Goal: Task Accomplishment & Management: Manage account settings

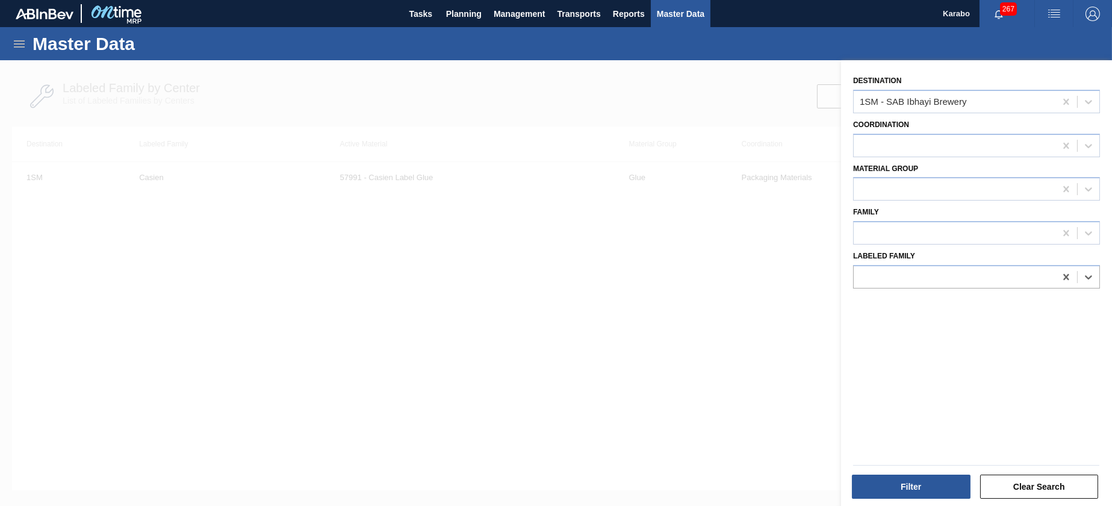
click at [24, 37] on icon at bounding box center [19, 44] width 14 height 14
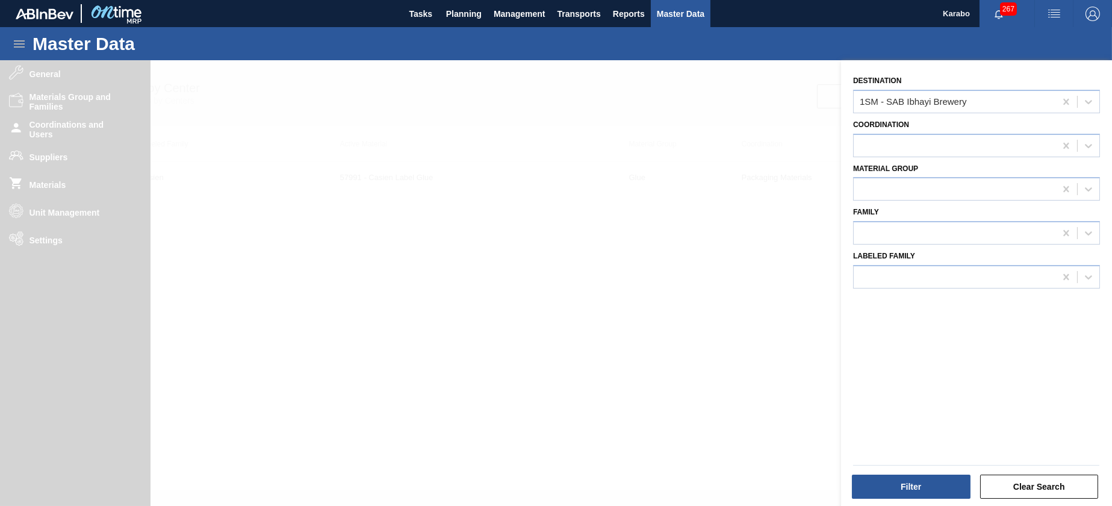
click at [670, 317] on div at bounding box center [556, 313] width 1112 height 506
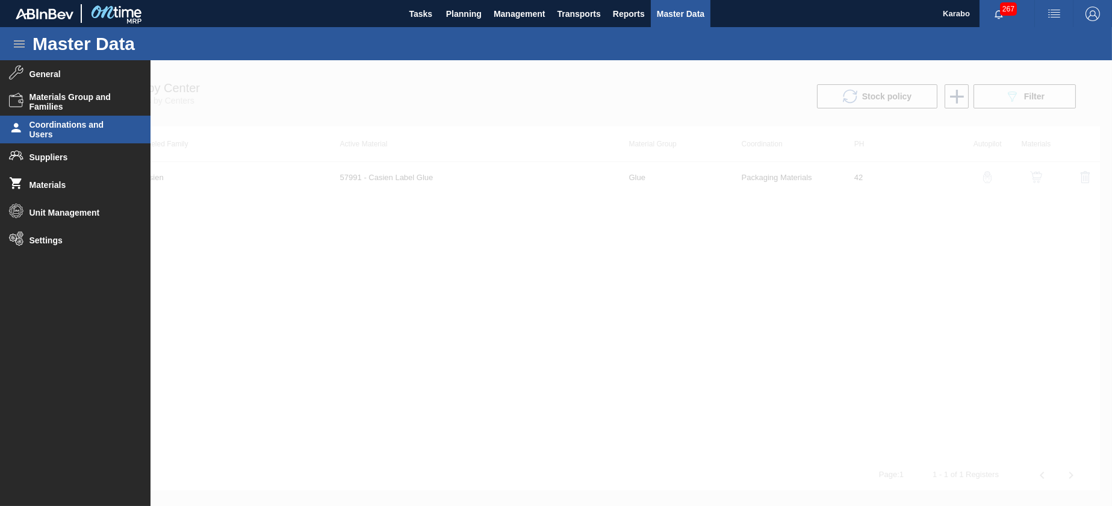
click at [67, 126] on span "Coordinations and Users" at bounding box center [79, 129] width 99 height 19
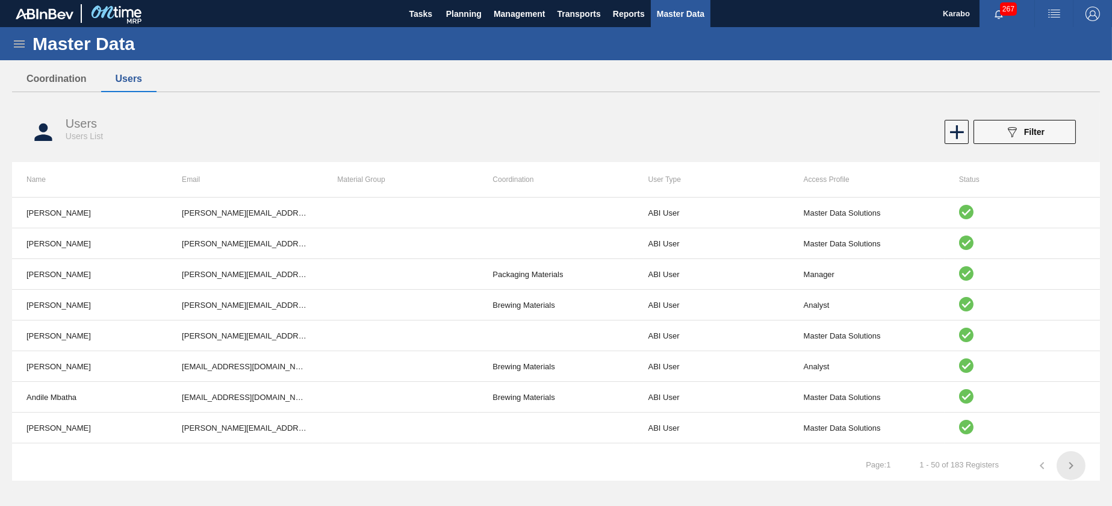
click at [1070, 469] on icon "button" at bounding box center [1072, 465] width 4 height 7
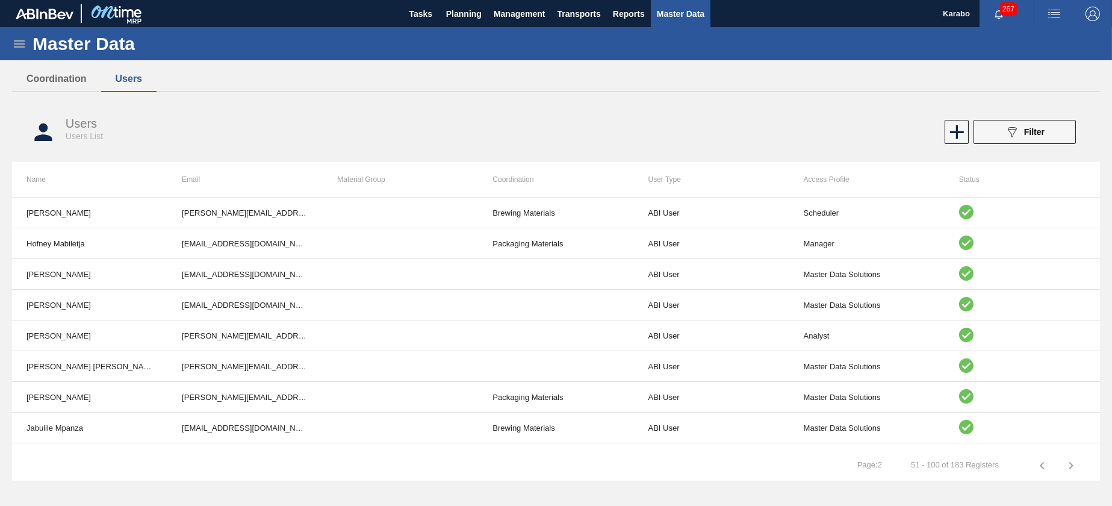
click at [1069, 470] on icon "button" at bounding box center [1071, 465] width 14 height 14
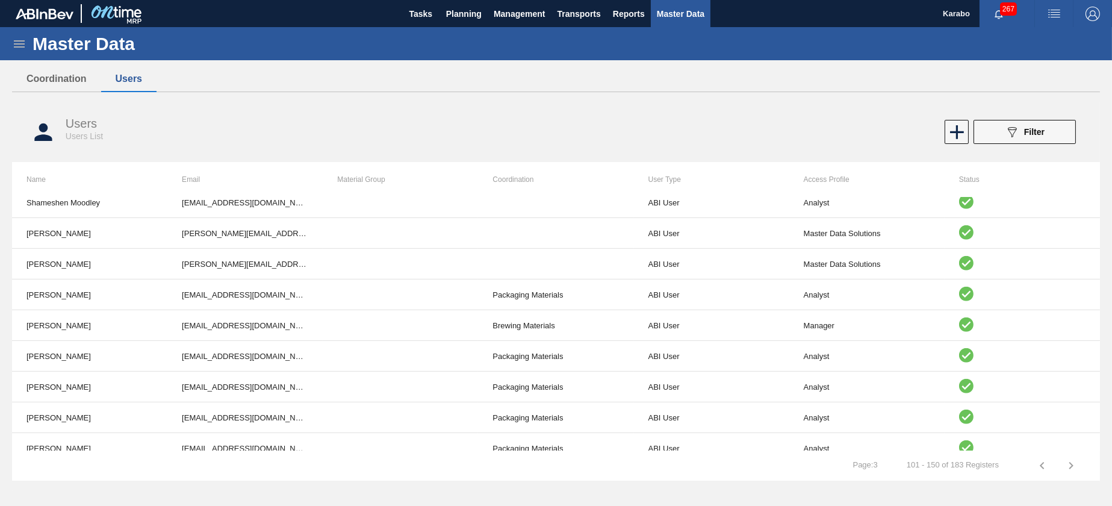
scroll to position [1280, 0]
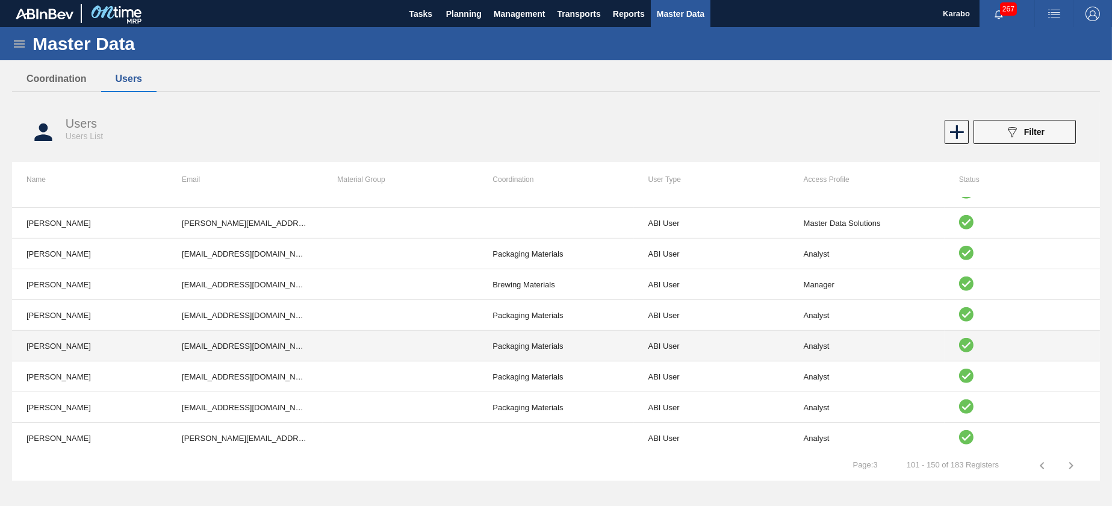
click at [207, 348] on td "sibongile.mtombeni@za.ab-inbev.com" at bounding box center [244, 346] width 155 height 31
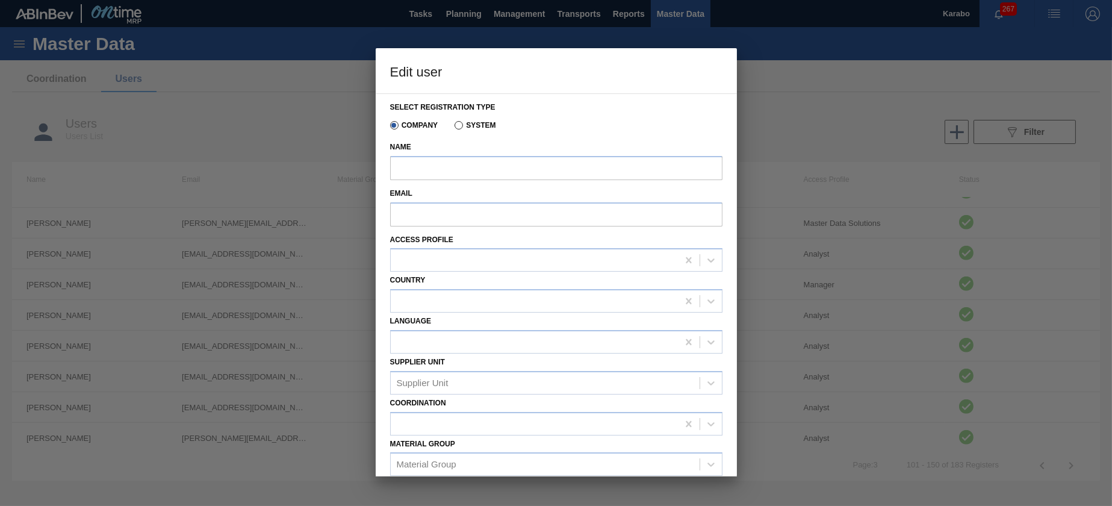
type input "Sibongile Mtombeni"
type input "sibongile.mtombeni@za.ab-inbev.com"
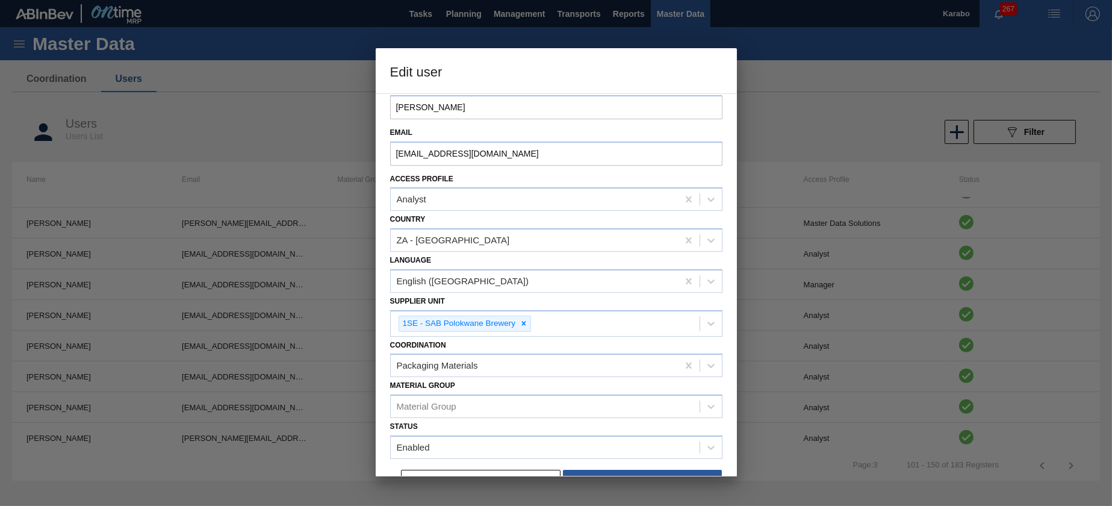
scroll to position [84, 0]
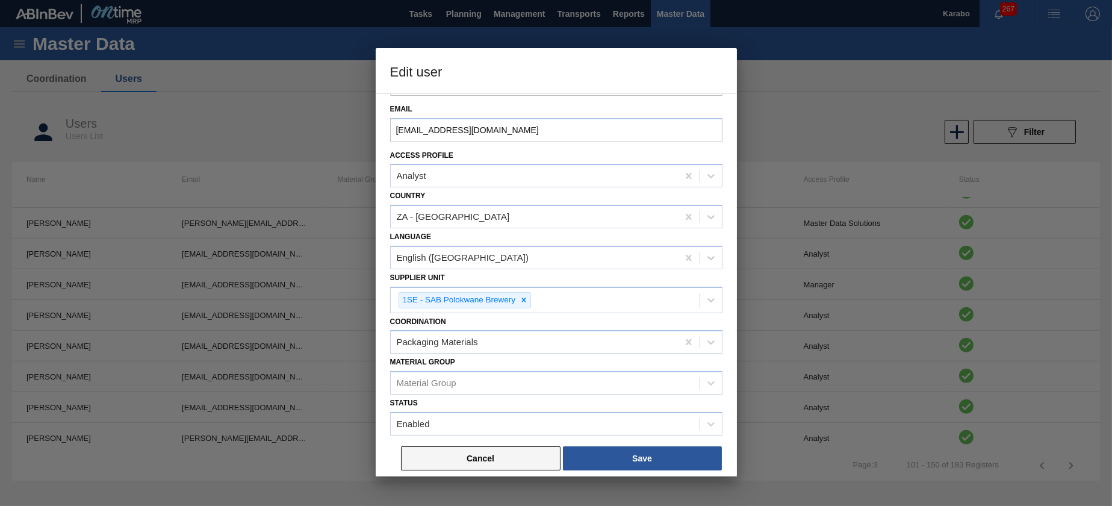
click at [489, 457] on button "Cancel" at bounding box center [481, 458] width 160 height 24
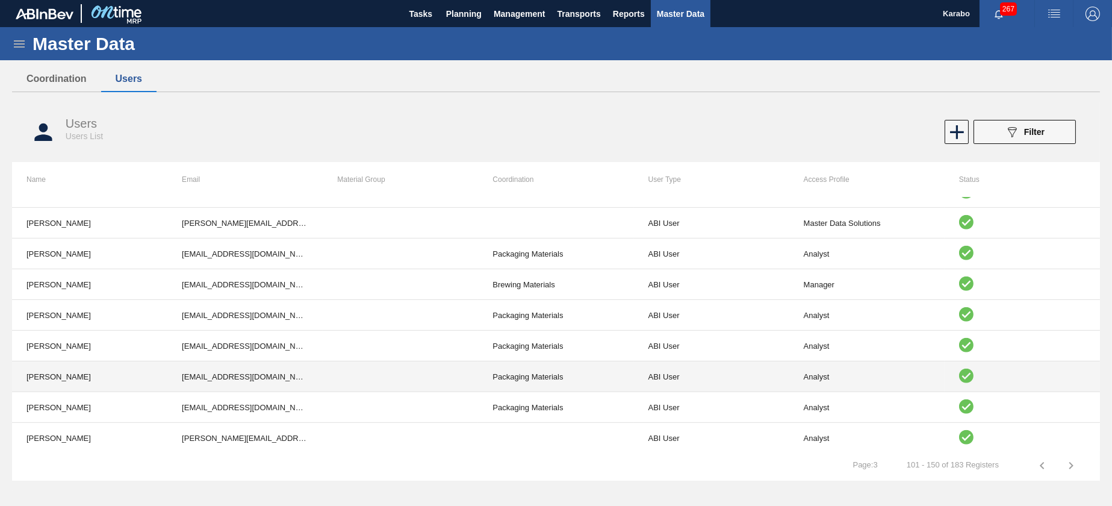
click at [388, 379] on td at bounding box center [400, 376] width 155 height 31
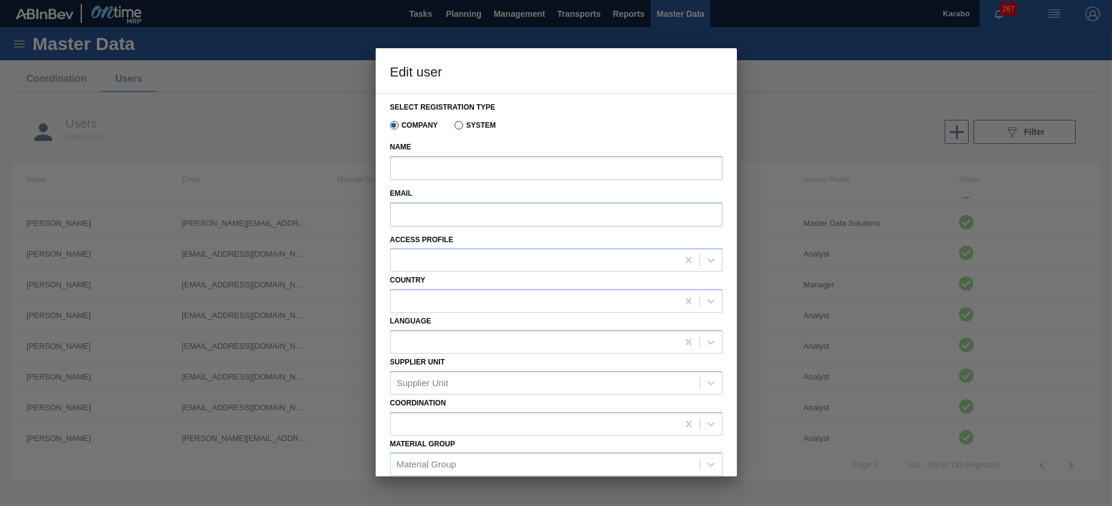
type input "Sibongile Mtombeni"
type input "sibongile.mtombeni@za.ab-inbev.com"
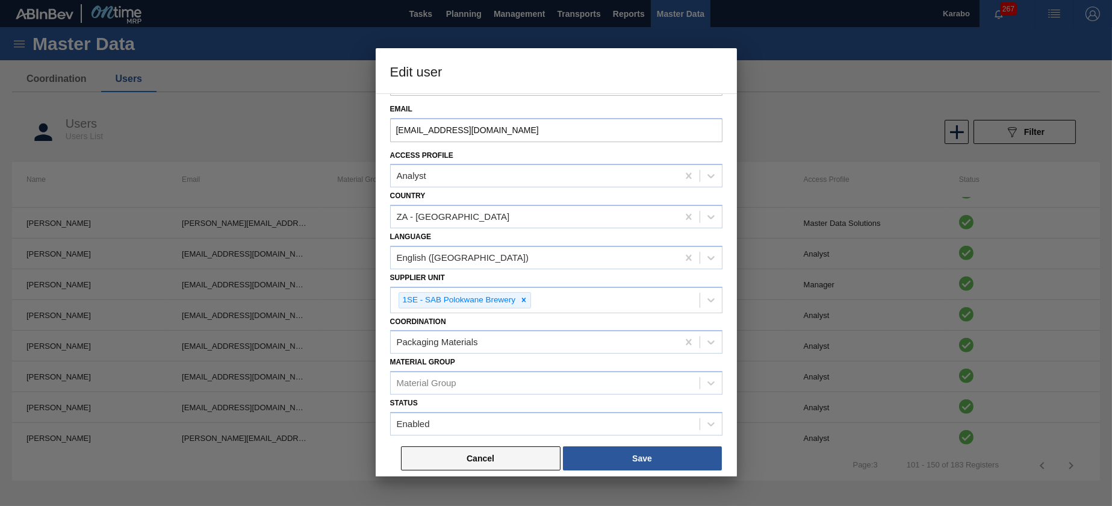
click at [498, 451] on button "Cancel" at bounding box center [481, 458] width 160 height 24
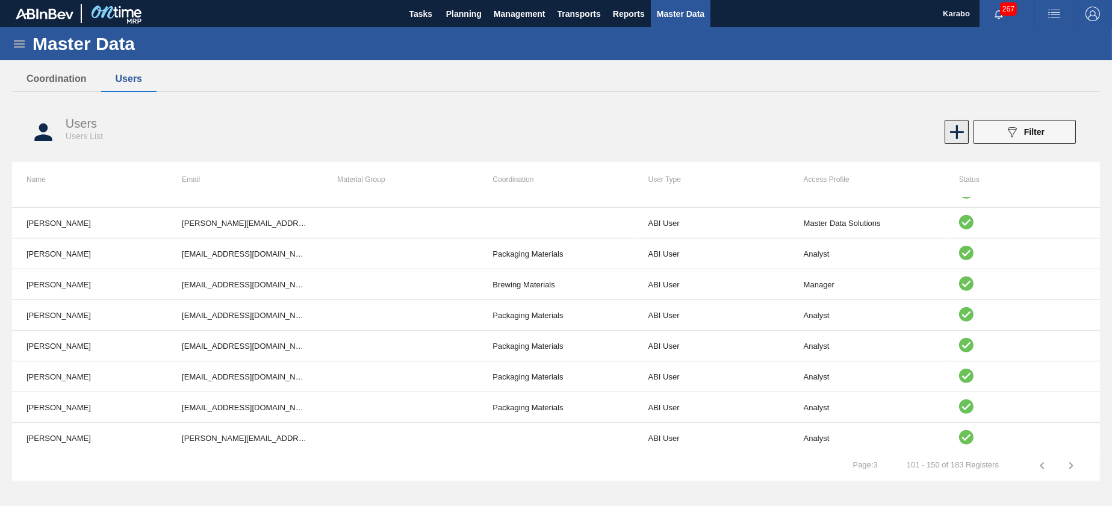
click at [950, 134] on icon at bounding box center [957, 131] width 23 height 23
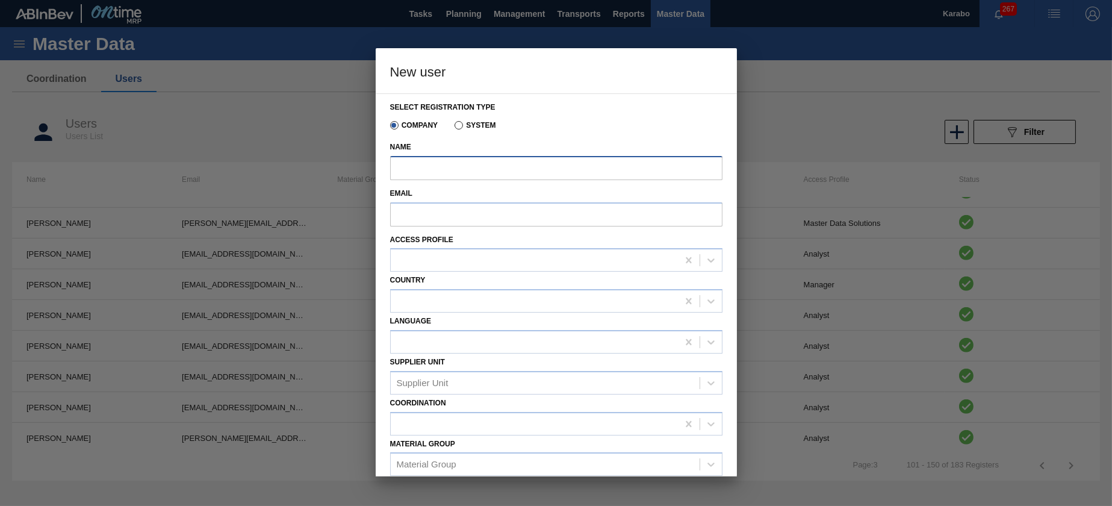
click at [413, 177] on input "Name" at bounding box center [556, 168] width 332 height 24
click at [434, 215] on input "Email" at bounding box center [556, 214] width 332 height 24
paste input "Unathi.Singqandu@za.ab-inbev.com"
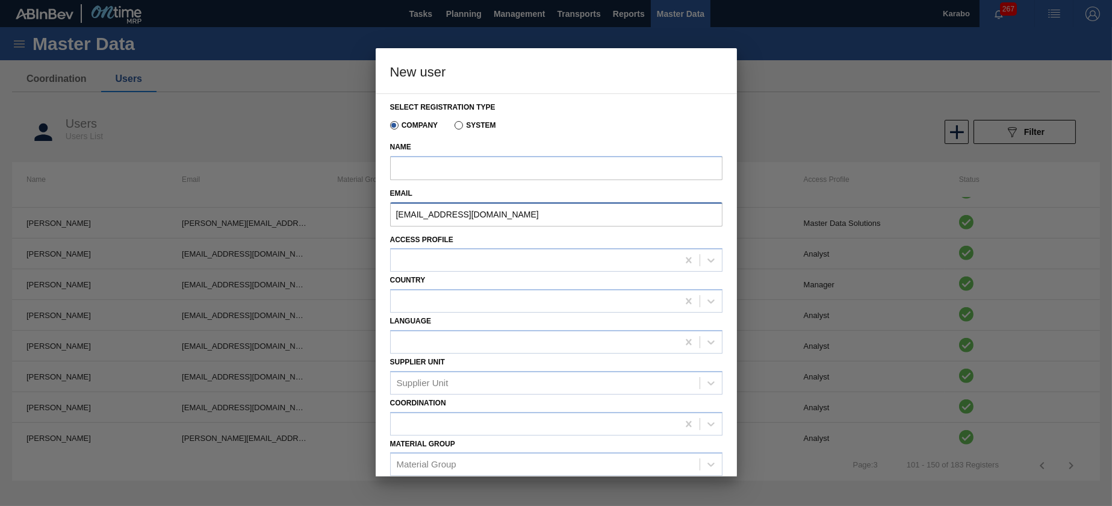
type input "Unathi.Singqandu@za.ab-inbev.com"
click at [407, 157] on input "Name" at bounding box center [556, 168] width 332 height 24
paste input "Unathi.Singqandu@za.ab-inbev.com"
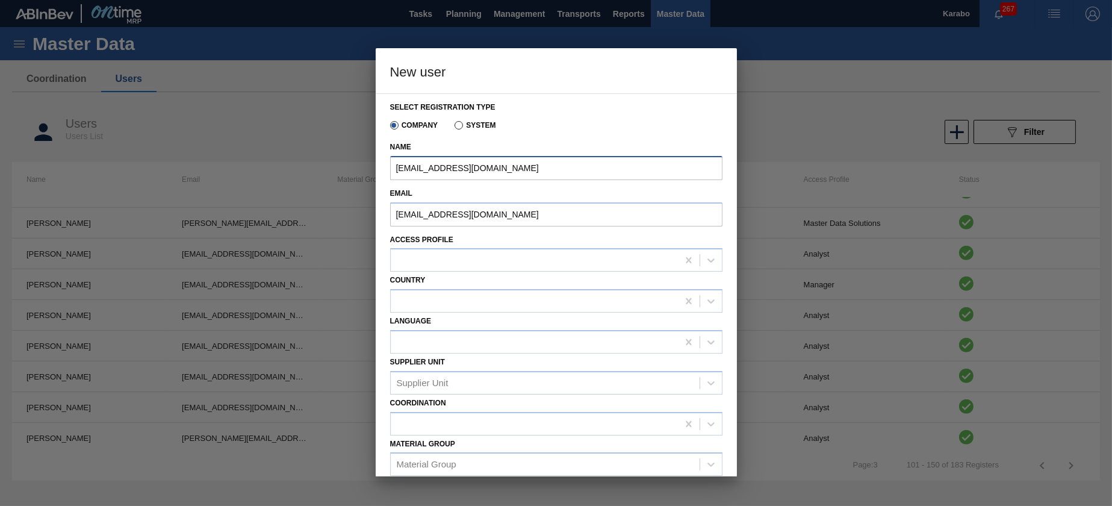
click at [519, 157] on input "Unathi.Singqandu@za.ab-inbev.com" at bounding box center [556, 168] width 332 height 24
drag, startPoint x: 544, startPoint y: 165, endPoint x: 462, endPoint y: 164, distance: 82.5
click at [462, 164] on input "Unathi.Singqandu@za.ab-inbev.com" at bounding box center [556, 168] width 332 height 24
type input "Unathi Singqandu"
click at [569, 273] on div "Country" at bounding box center [556, 292] width 332 height 41
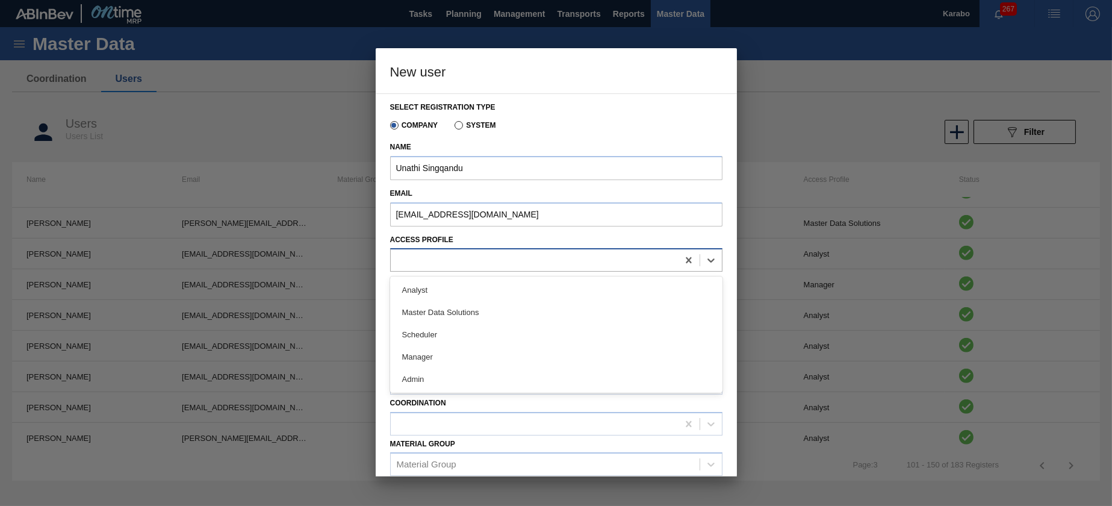
click at [569, 267] on div at bounding box center [534, 260] width 287 height 17
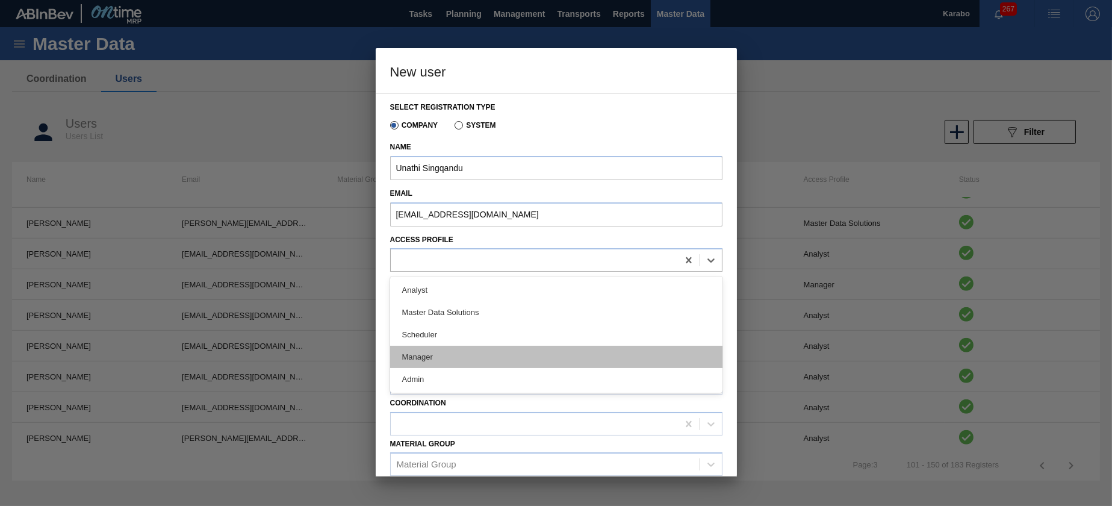
click at [533, 348] on div "Manager" at bounding box center [556, 357] width 332 height 22
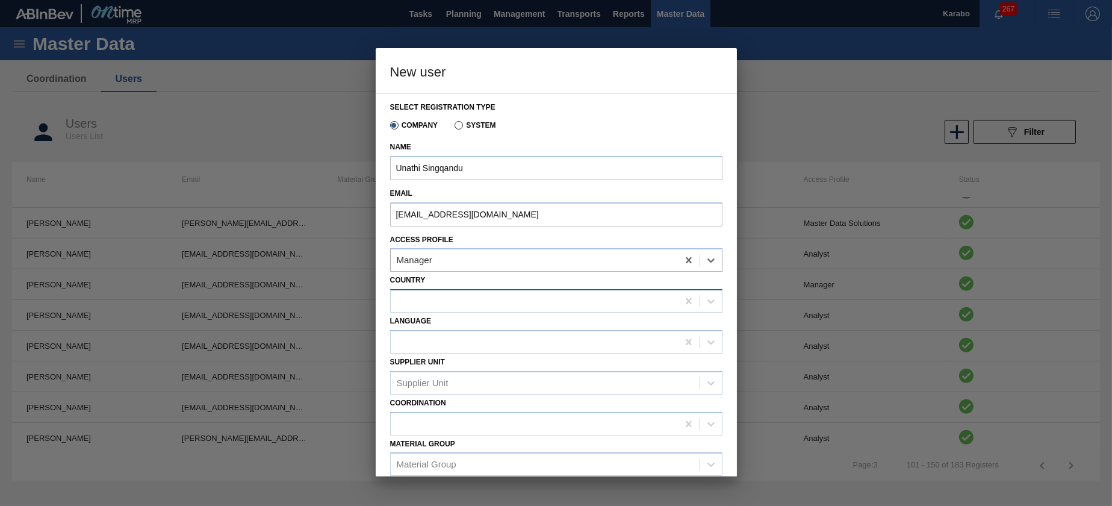
click at [524, 305] on div at bounding box center [534, 301] width 287 height 17
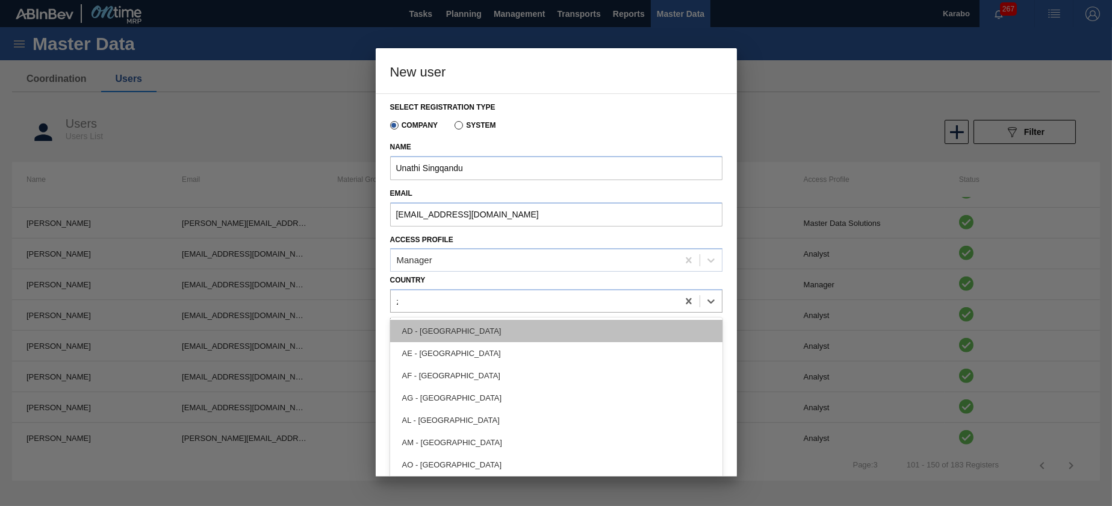
type input "za"
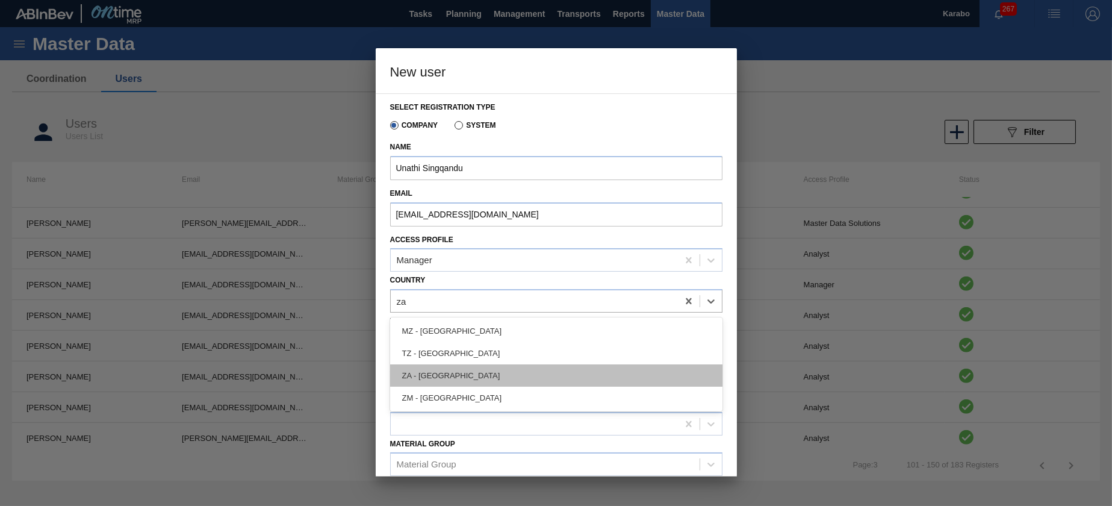
click at [508, 375] on div "ZA - South Africa" at bounding box center [556, 375] width 332 height 22
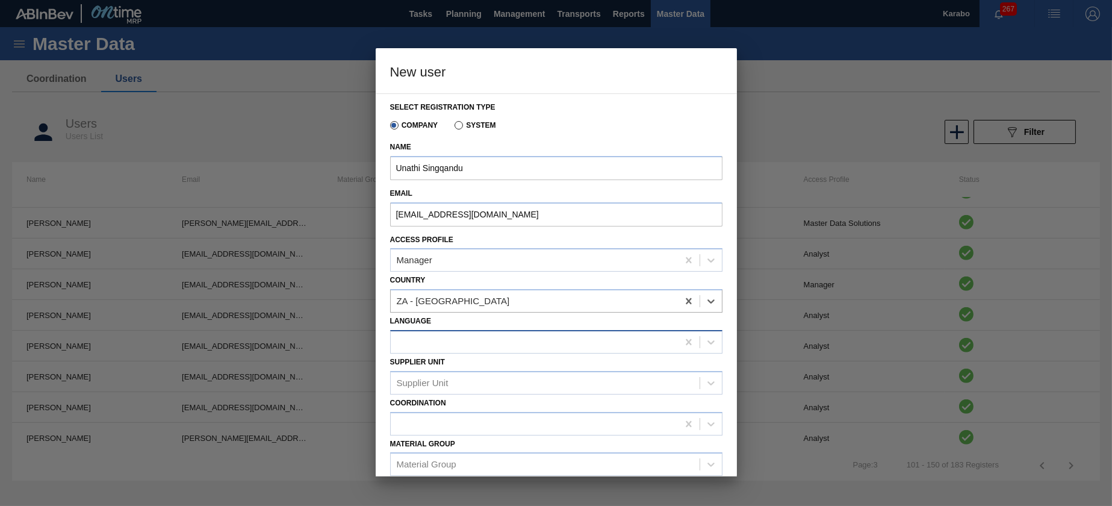
click at [529, 339] on div at bounding box center [534, 341] width 287 height 17
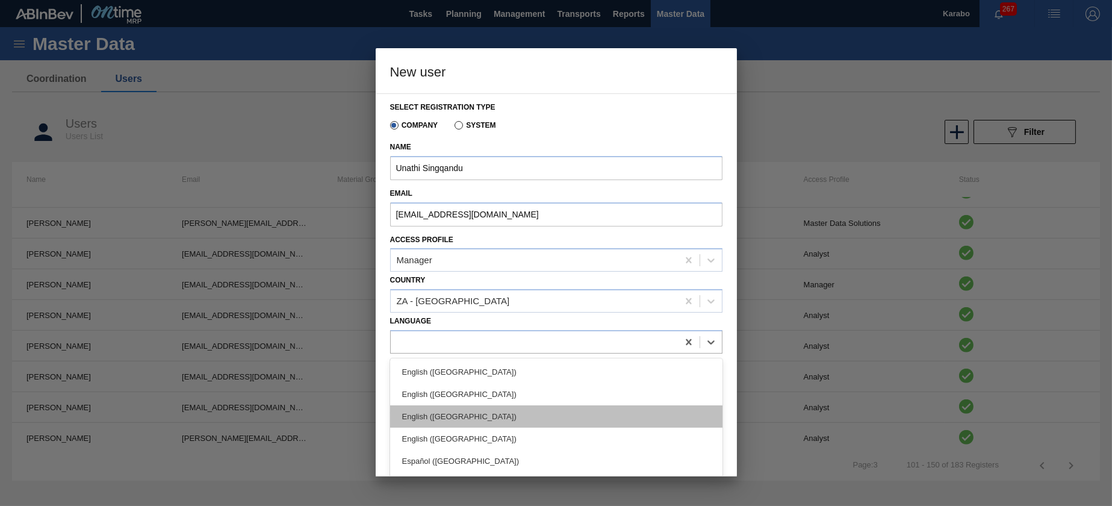
click at [527, 411] on div "English (Southern Africa)" at bounding box center [556, 416] width 332 height 22
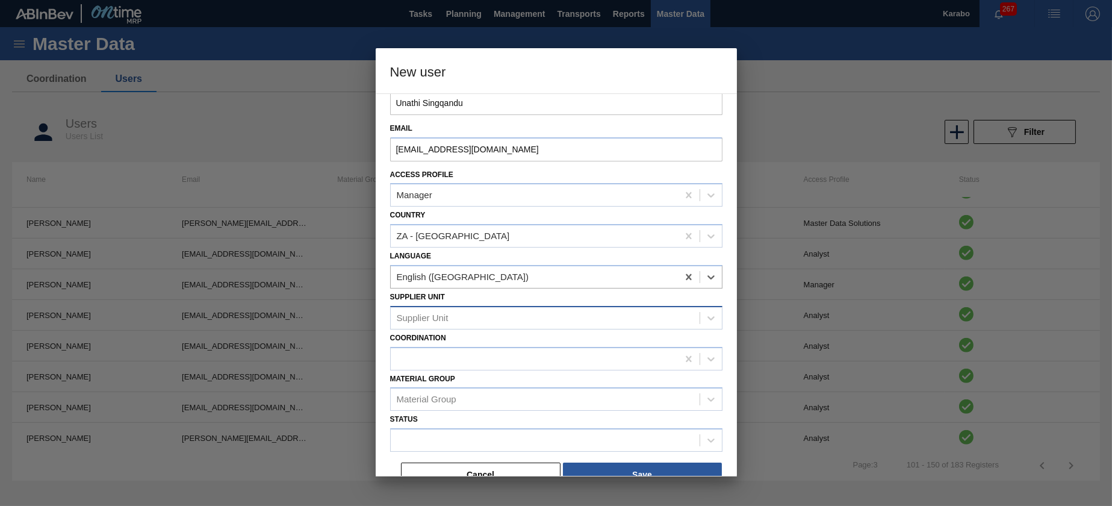
scroll to position [81, 0]
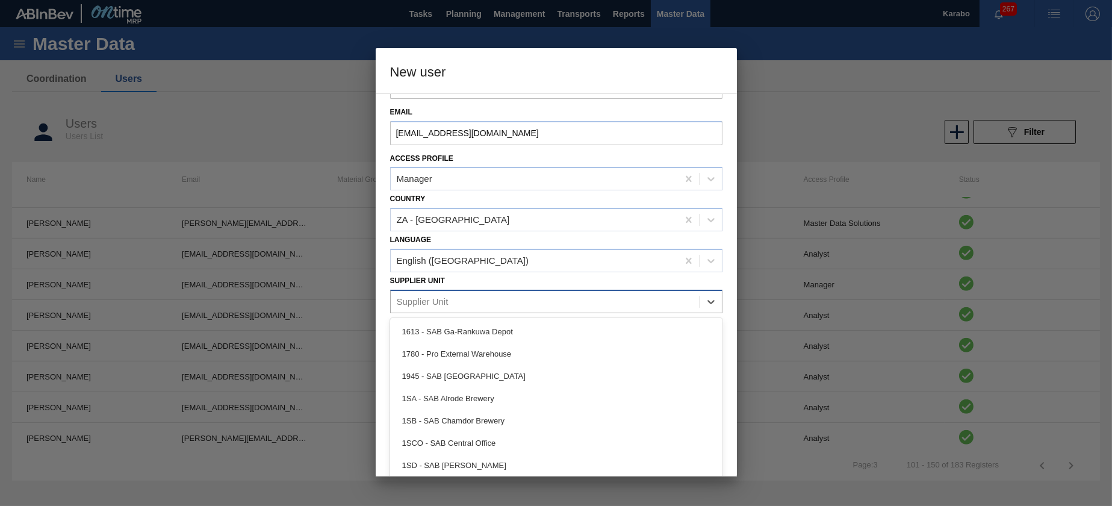
click at [508, 295] on div "Supplier Unit" at bounding box center [545, 301] width 309 height 17
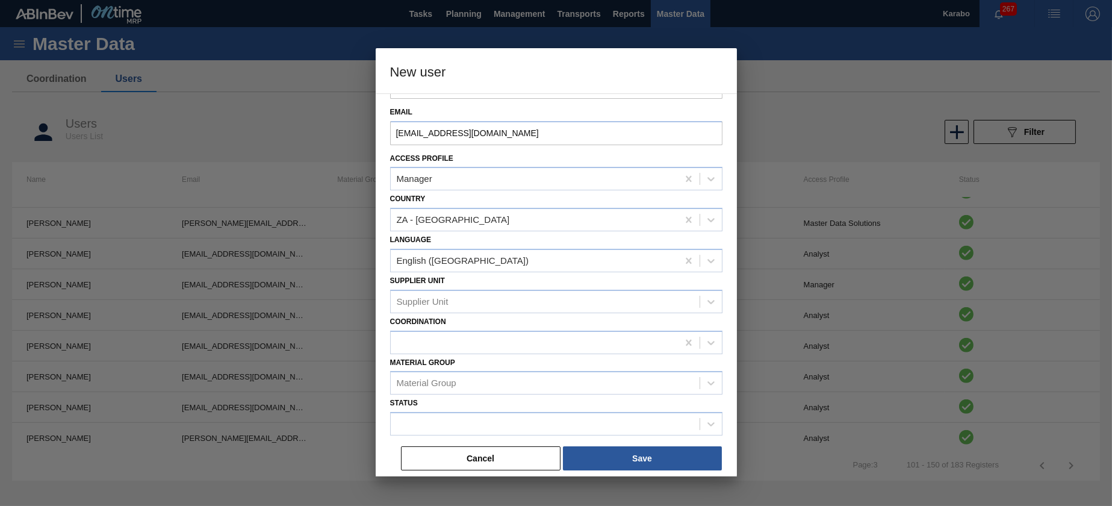
click at [546, 281] on div "Supplier Unit Supplier Unit" at bounding box center [556, 292] width 332 height 41
click at [537, 340] on div at bounding box center [534, 342] width 287 height 17
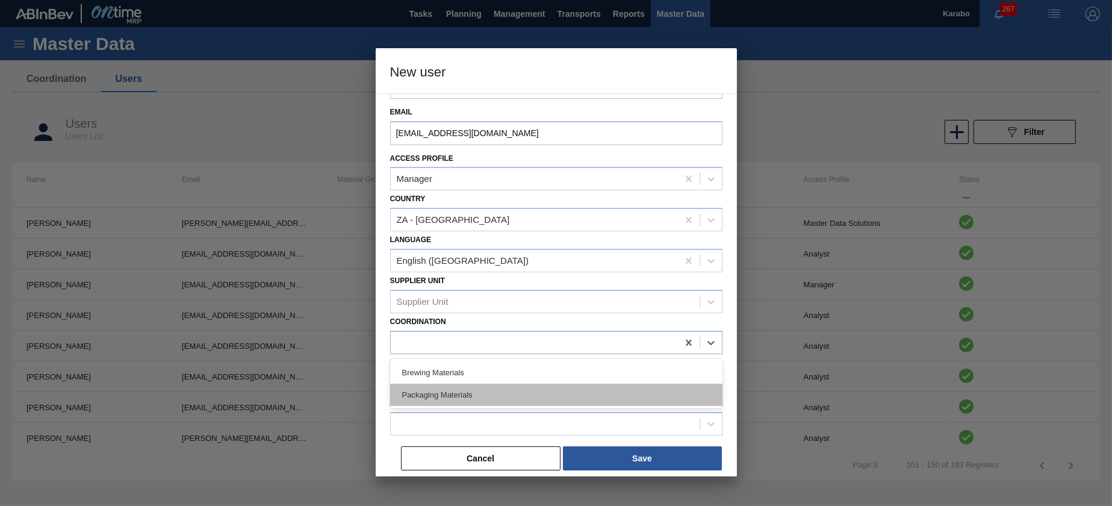
click at [523, 387] on div "Packaging Materials" at bounding box center [556, 395] width 332 height 22
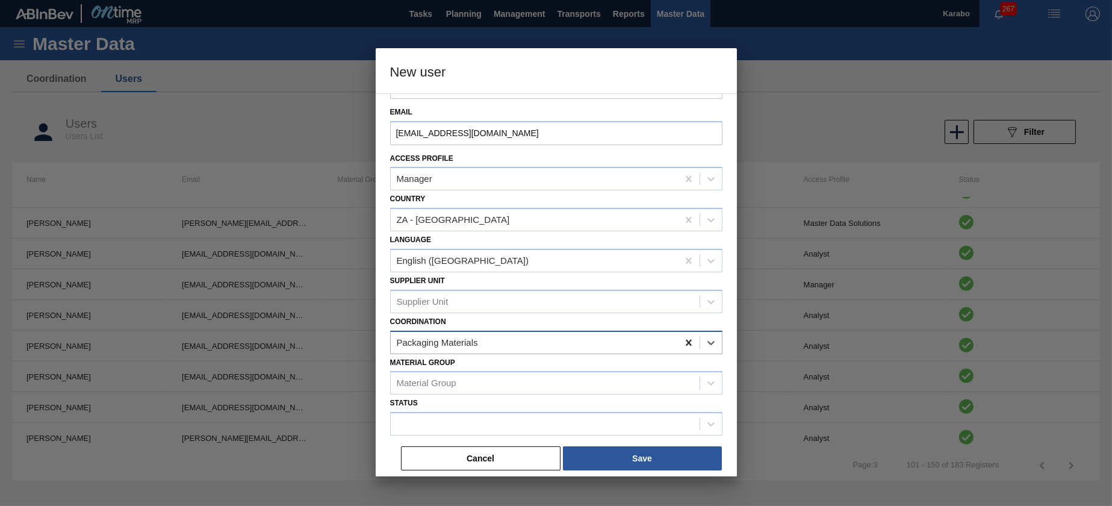
click at [683, 338] on icon at bounding box center [689, 343] width 12 height 12
click at [622, 393] on div "Material Group" at bounding box center [556, 382] width 332 height 23
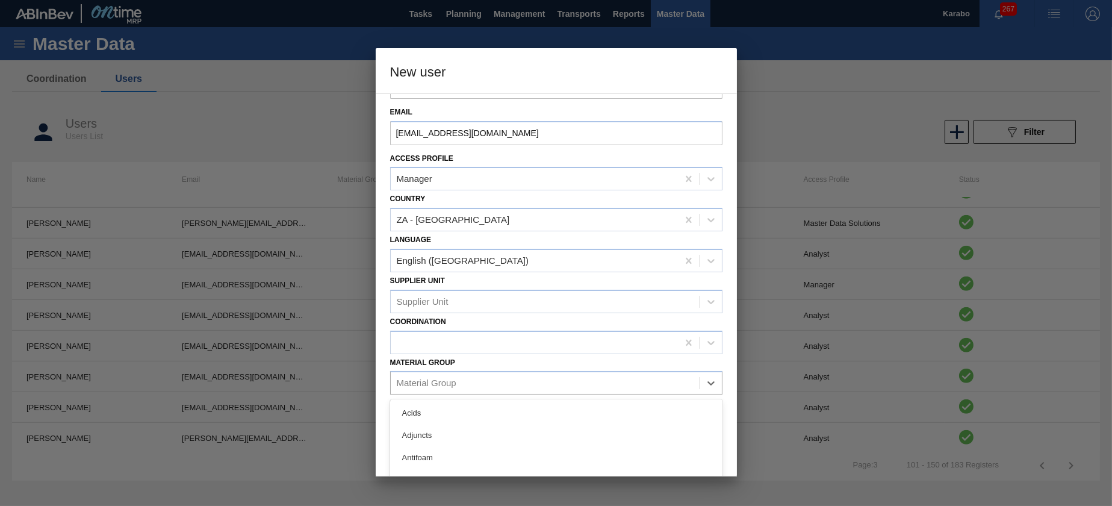
click at [611, 366] on div "Material Group option Acids focused, 1 of 28. 28 results available. Use Up and …" at bounding box center [556, 374] width 332 height 41
click at [621, 425] on div at bounding box center [545, 424] width 309 height 17
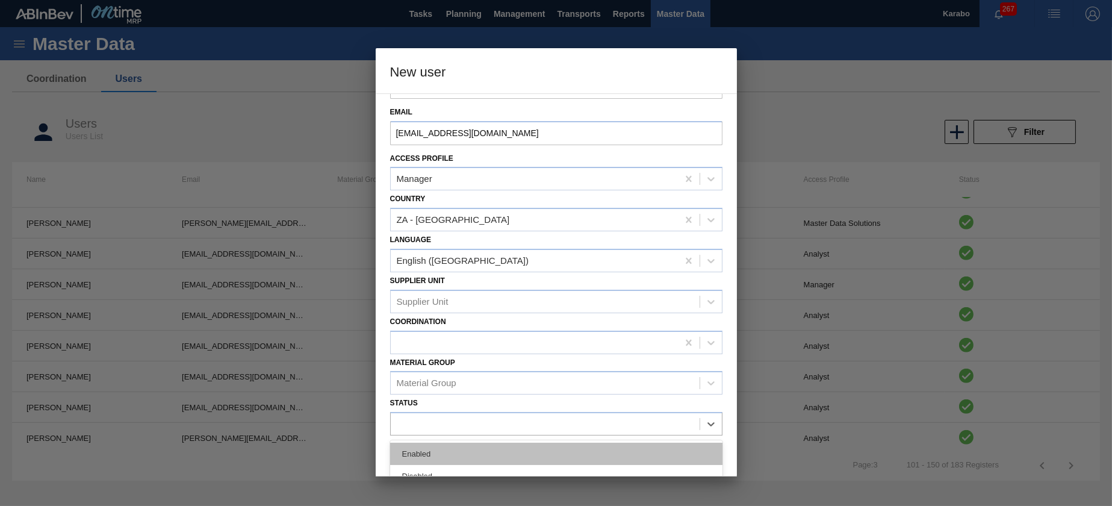
click at [545, 454] on div "Enabled" at bounding box center [556, 454] width 332 height 22
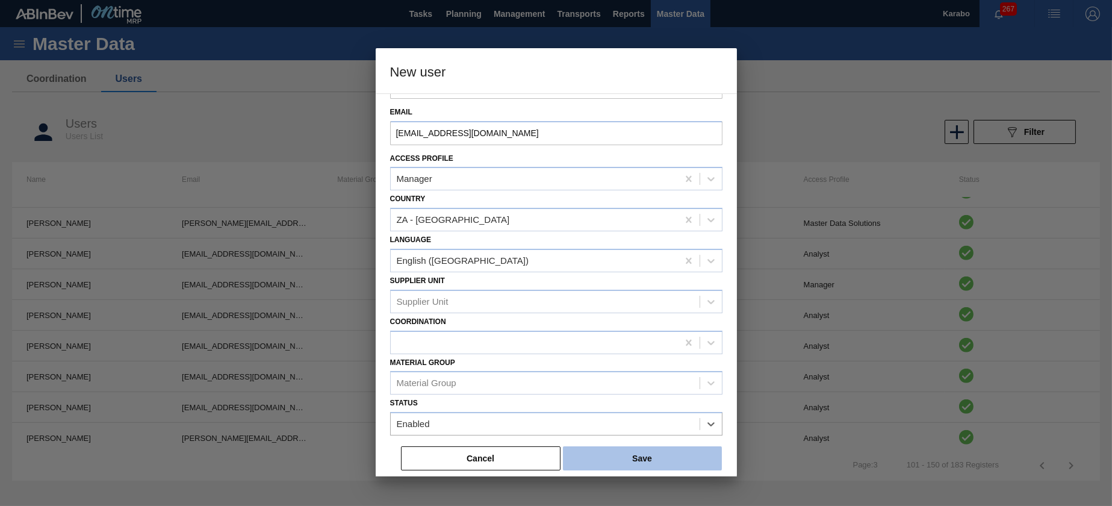
click at [627, 460] on button "Save" at bounding box center [642, 458] width 159 height 24
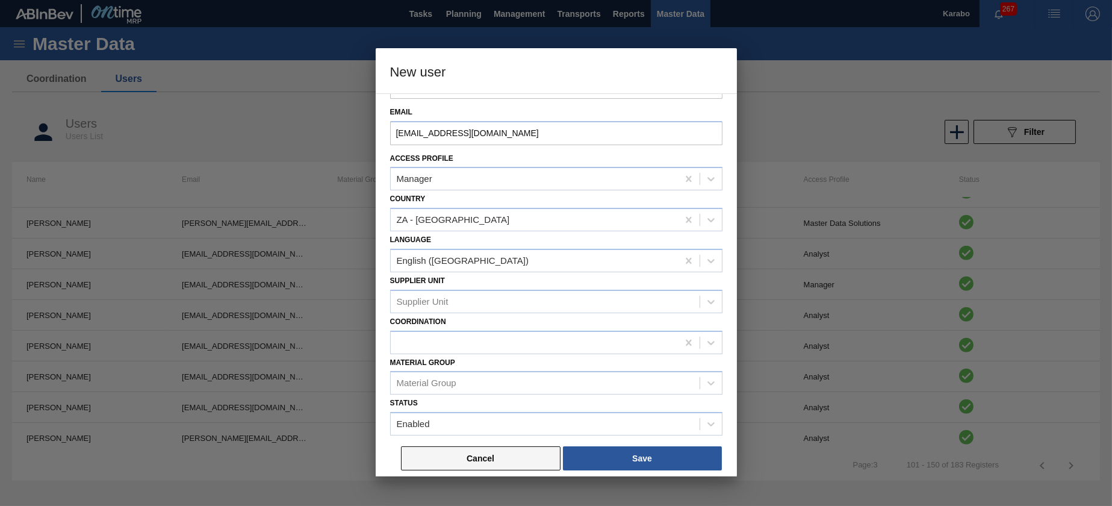
click at [519, 461] on button "Cancel" at bounding box center [481, 458] width 160 height 24
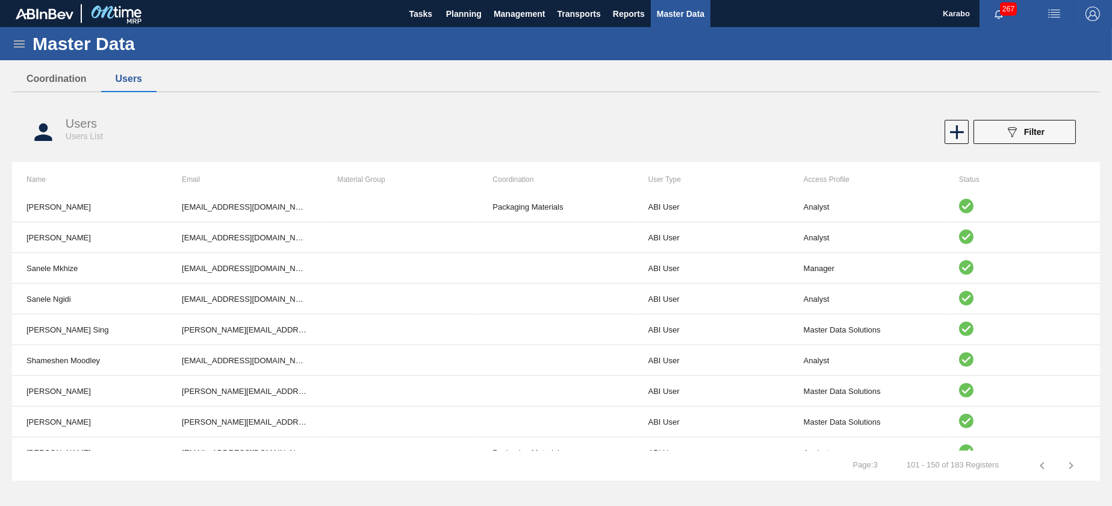
scroll to position [1009, 0]
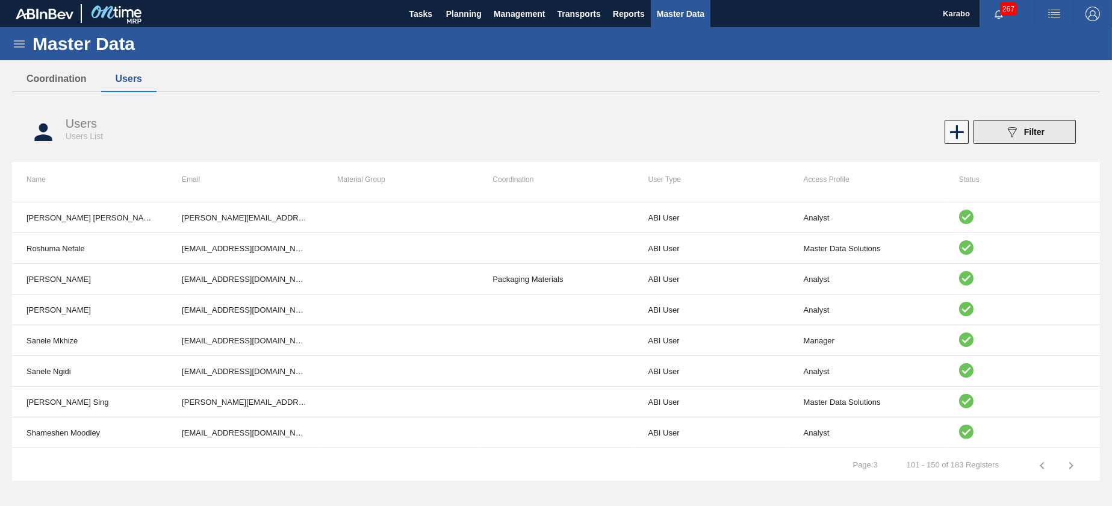
click at [1020, 133] on div "089F7B8B-B2A5-4AFE-B5C0-19BA573D28AC Filter" at bounding box center [1025, 132] width 40 height 14
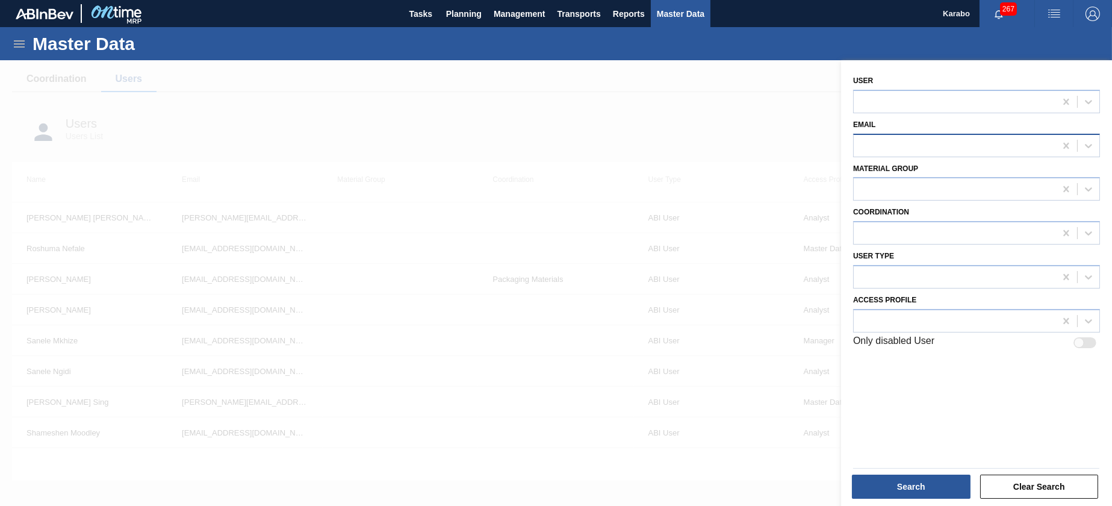
click at [921, 150] on div at bounding box center [955, 145] width 202 height 17
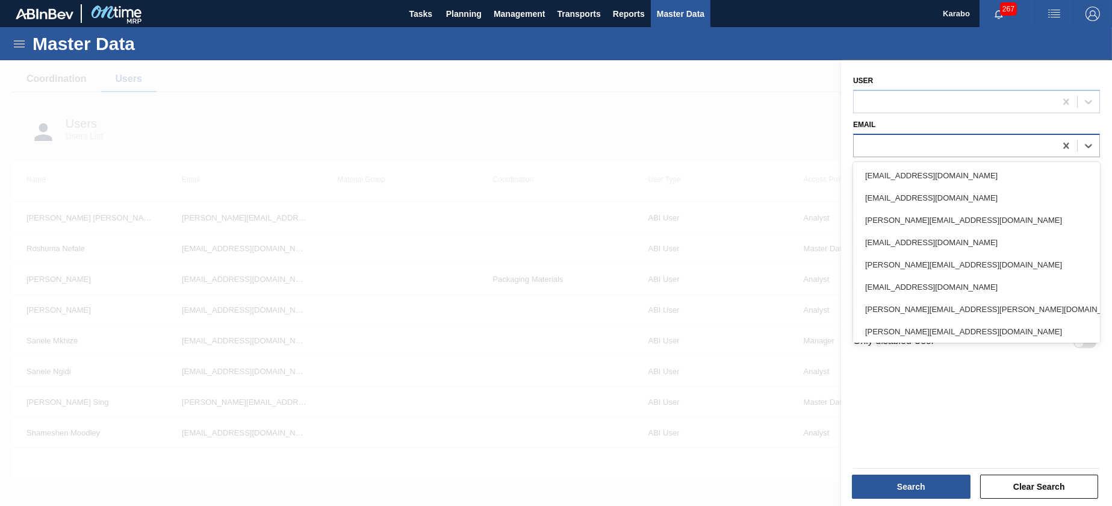
paste input "Unathi.Singqandu@za.ab-inbev.com"
type input "Unathi.Singqandu@za.ab-inbev.com"
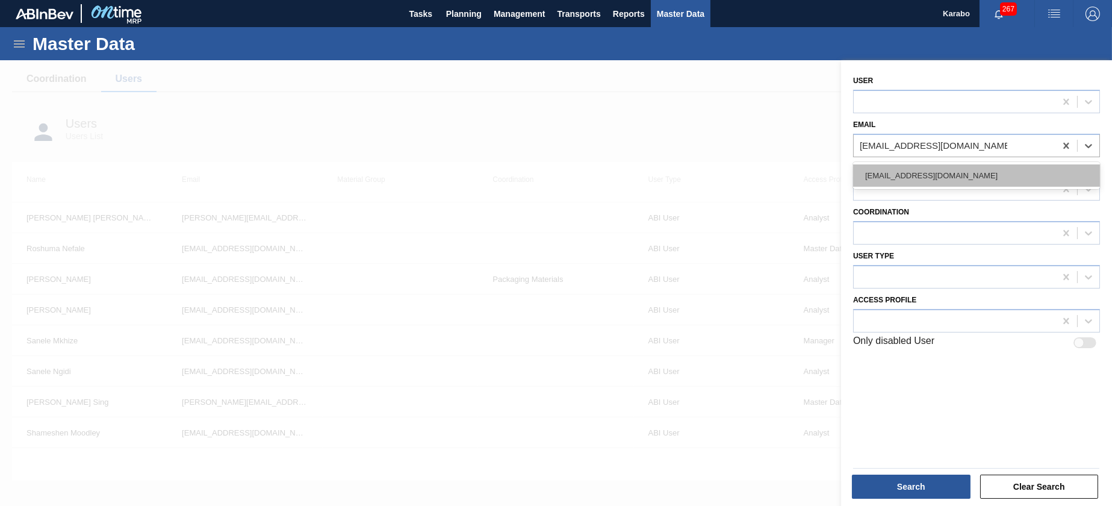
click at [934, 176] on div "[EMAIL_ADDRESS][DOMAIN_NAME]" at bounding box center [976, 175] width 247 height 22
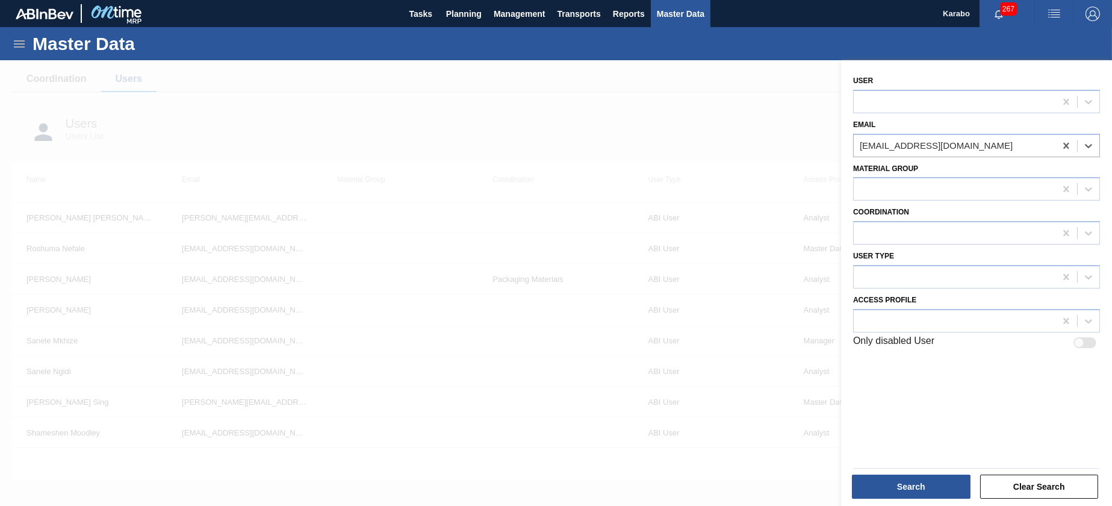
click at [775, 181] on div at bounding box center [556, 313] width 1112 height 506
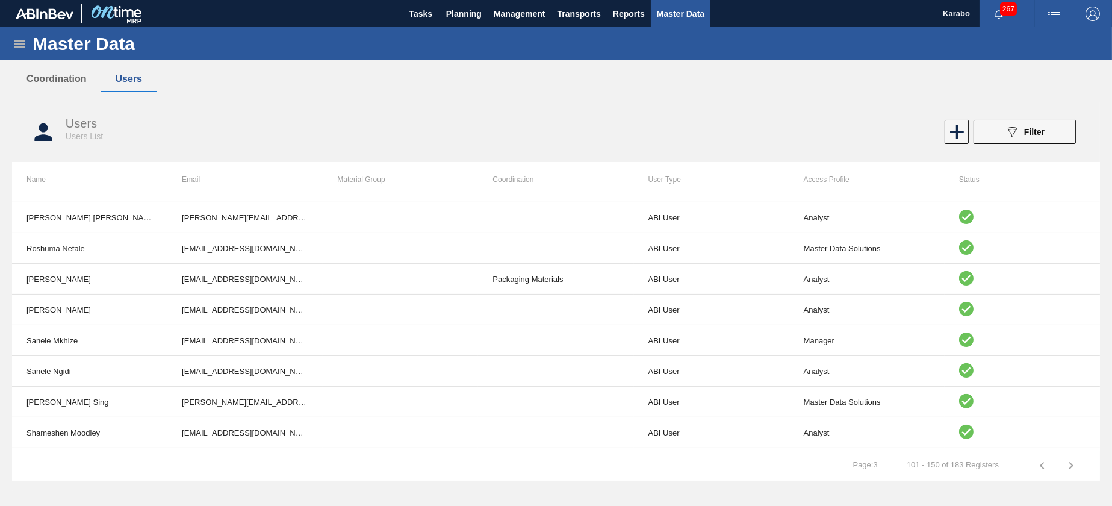
click at [775, 181] on div at bounding box center [556, 313] width 1112 height 506
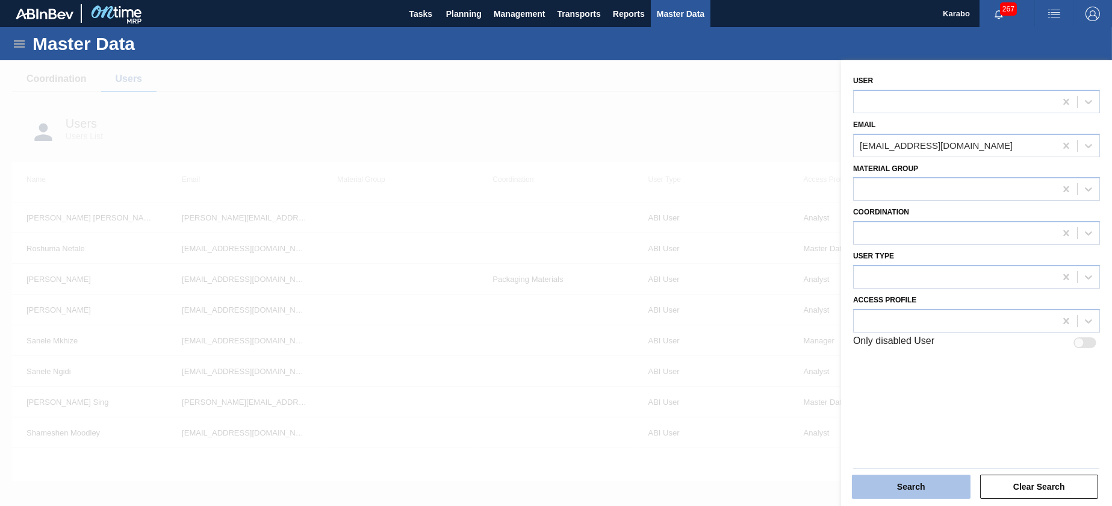
click at [912, 481] on button "Search" at bounding box center [911, 487] width 119 height 24
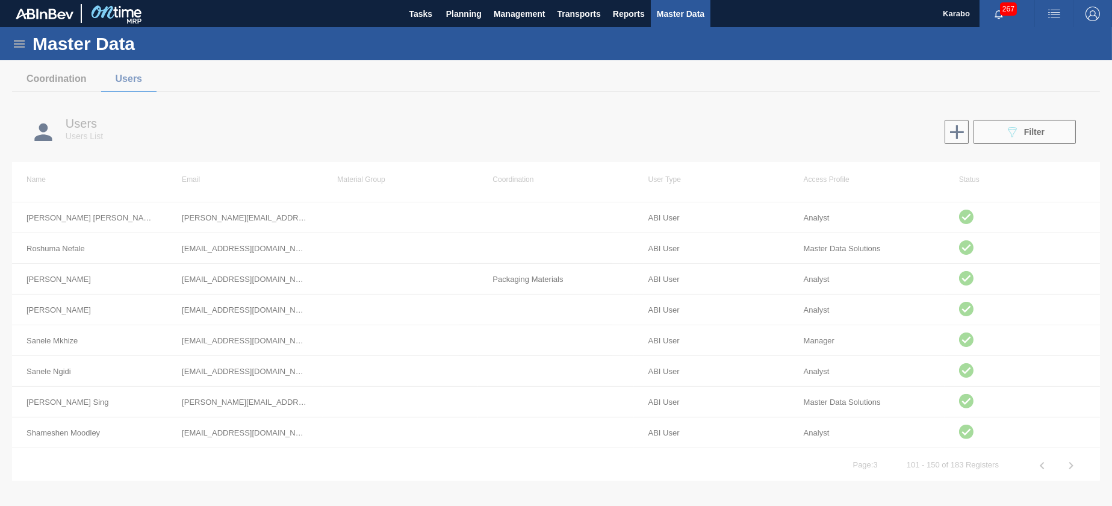
scroll to position [0, 0]
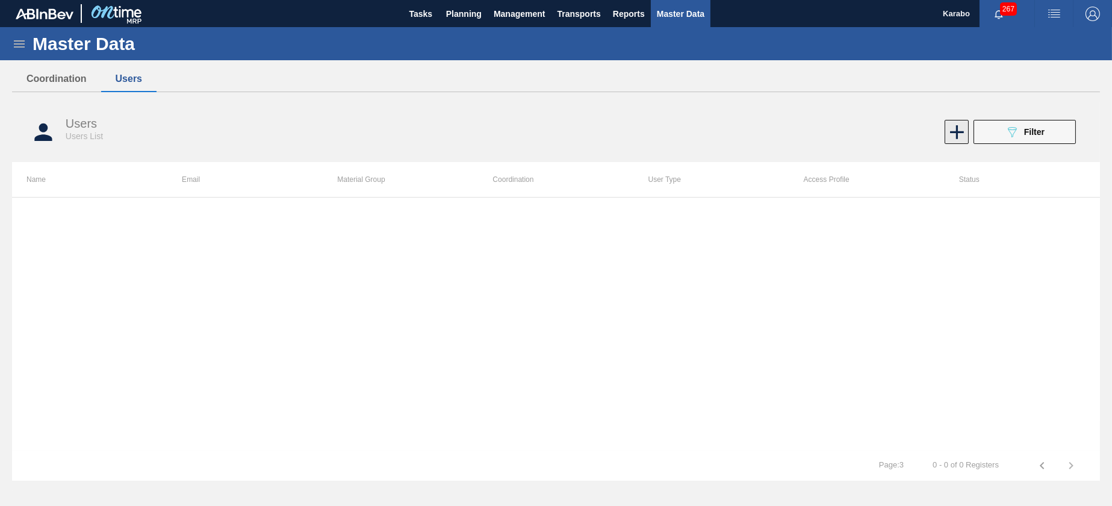
click at [956, 143] on icon at bounding box center [957, 131] width 23 height 23
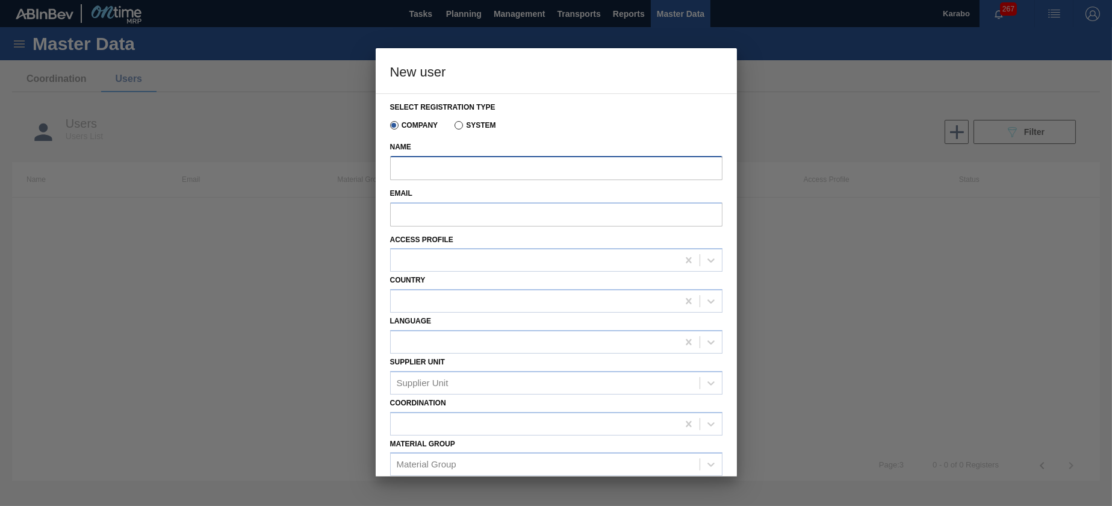
click at [522, 166] on input "Name" at bounding box center [556, 168] width 332 height 24
click at [440, 215] on input "Email" at bounding box center [556, 214] width 332 height 24
paste input "Unathi.Singqandu@za.ab-inbev.com"
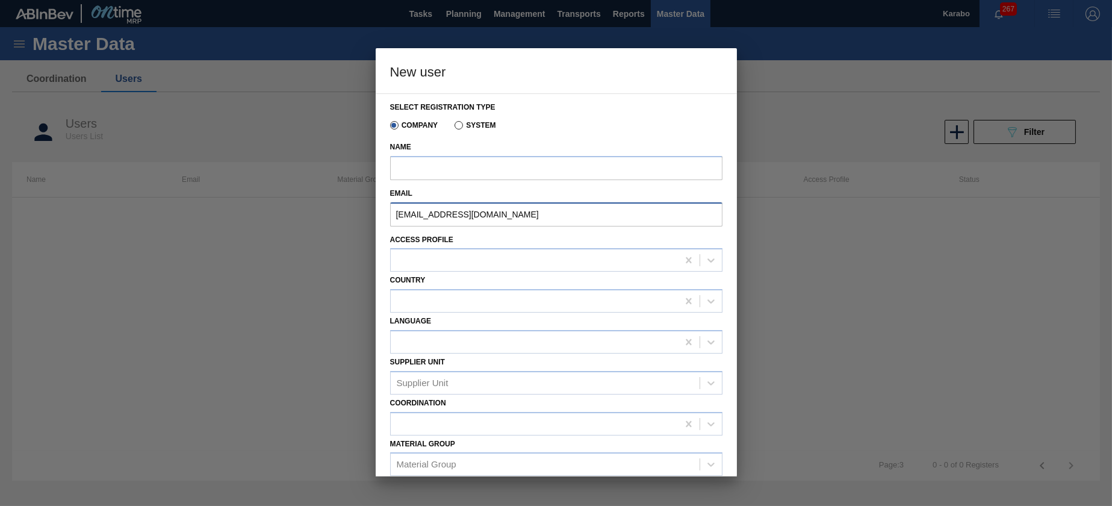
type input "Unathi.Singqandu@za.ab-inbev.com"
click at [471, 169] on input "Name" at bounding box center [556, 168] width 332 height 24
paste input "Unathi.Singqandu@za.ab-inbev.com"
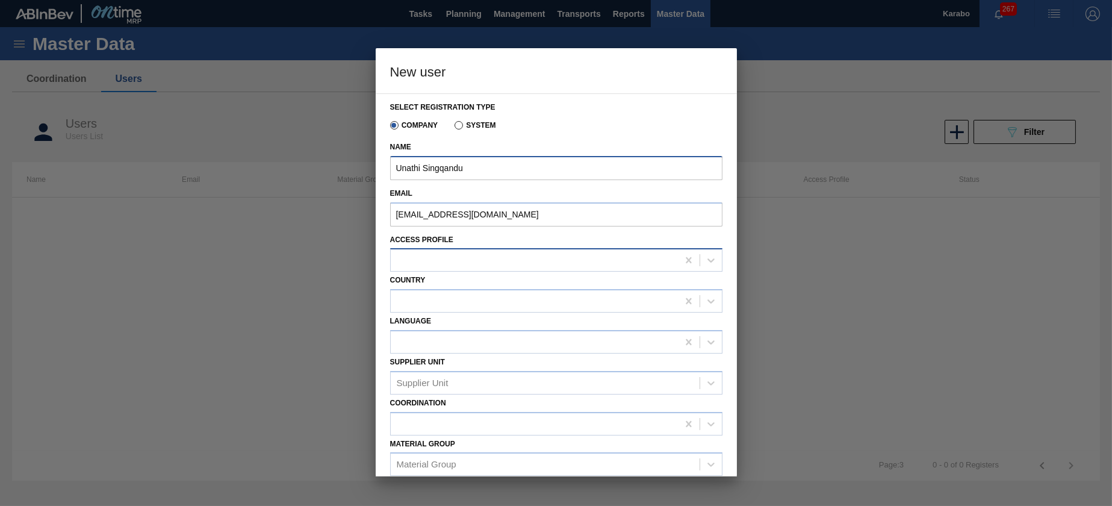
type input "Unathi Singqandu"
click at [612, 250] on div at bounding box center [556, 259] width 332 height 23
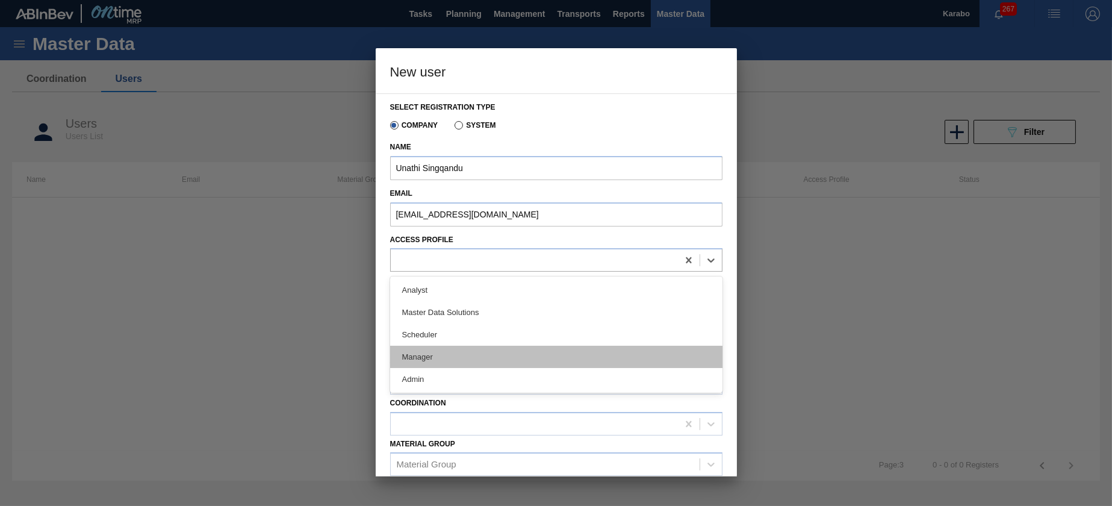
click at [558, 346] on div "Manager" at bounding box center [556, 357] width 332 height 22
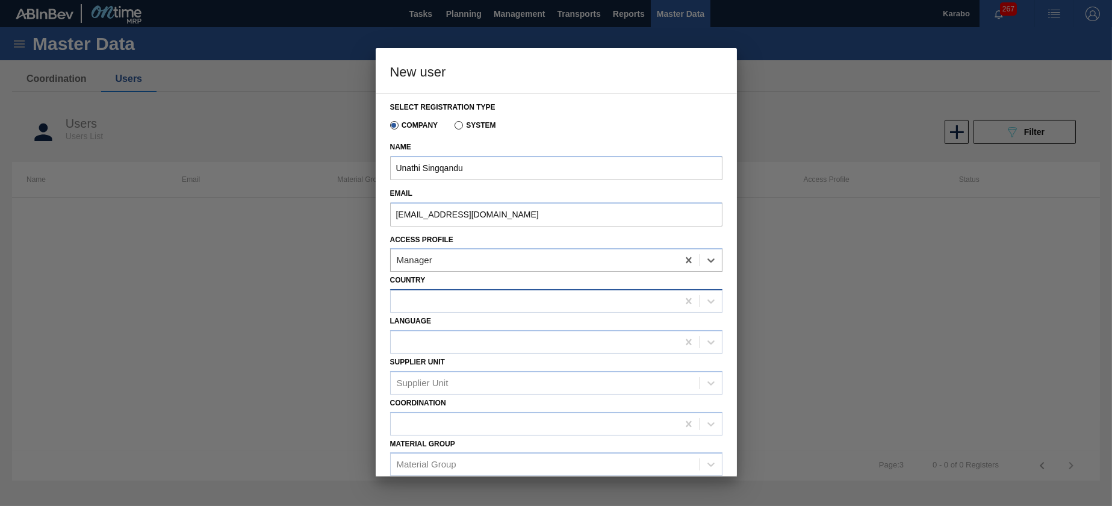
click at [514, 294] on div at bounding box center [534, 301] width 287 height 17
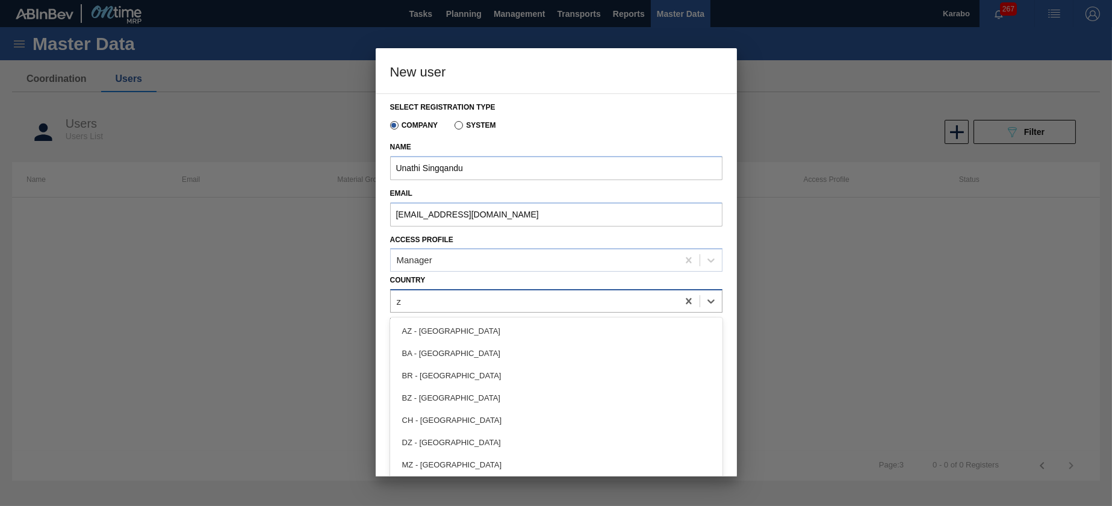
type input "za"
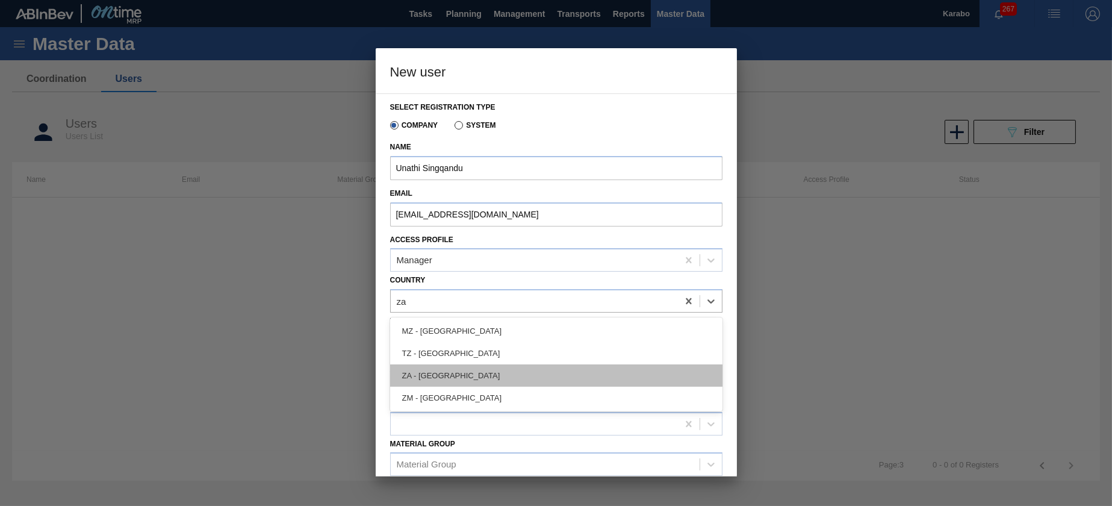
click at [539, 366] on div "ZA - South Africa" at bounding box center [556, 375] width 332 height 22
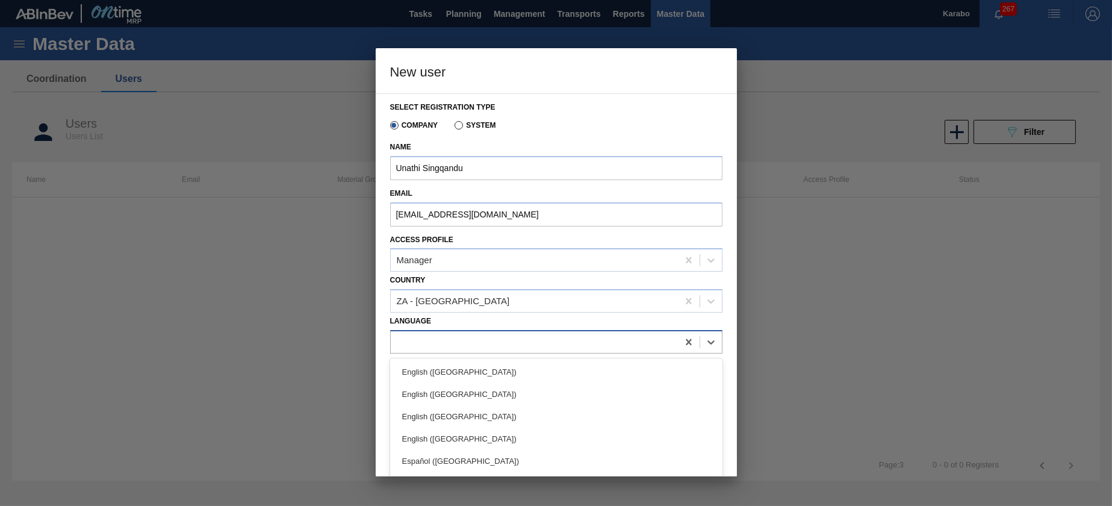
click at [516, 343] on div at bounding box center [534, 341] width 287 height 17
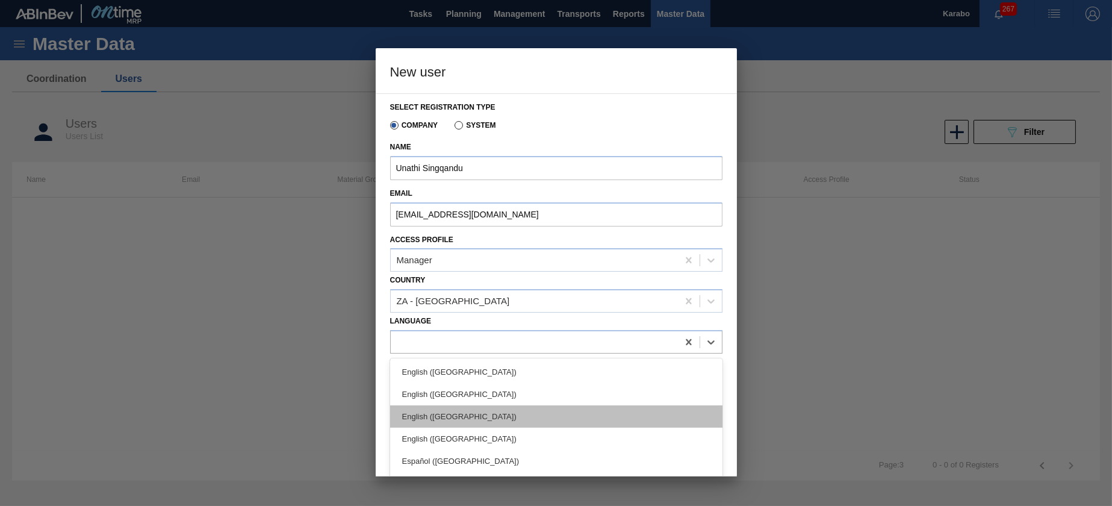
click at [506, 412] on div "English (Southern Africa)" at bounding box center [556, 416] width 332 height 22
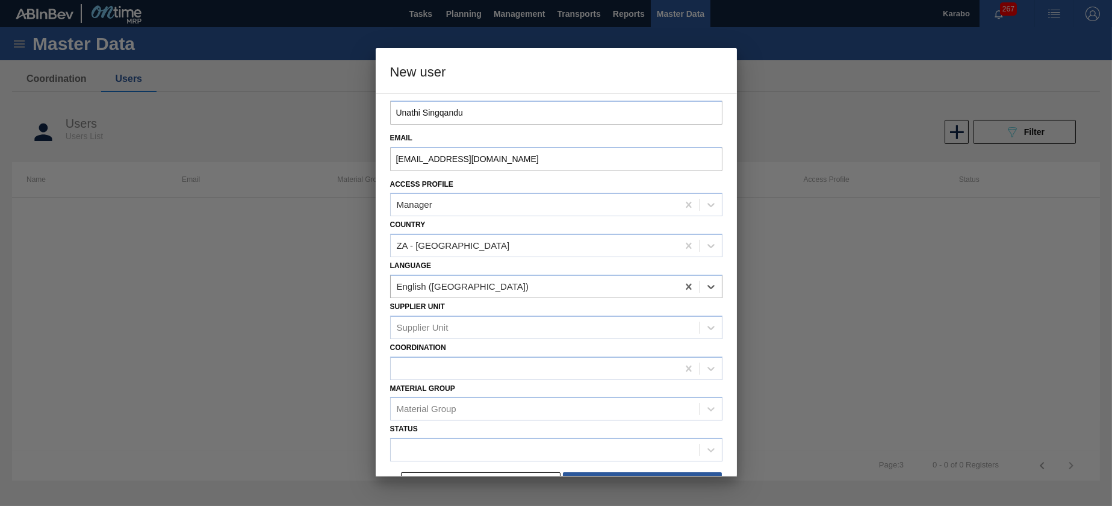
scroll to position [81, 0]
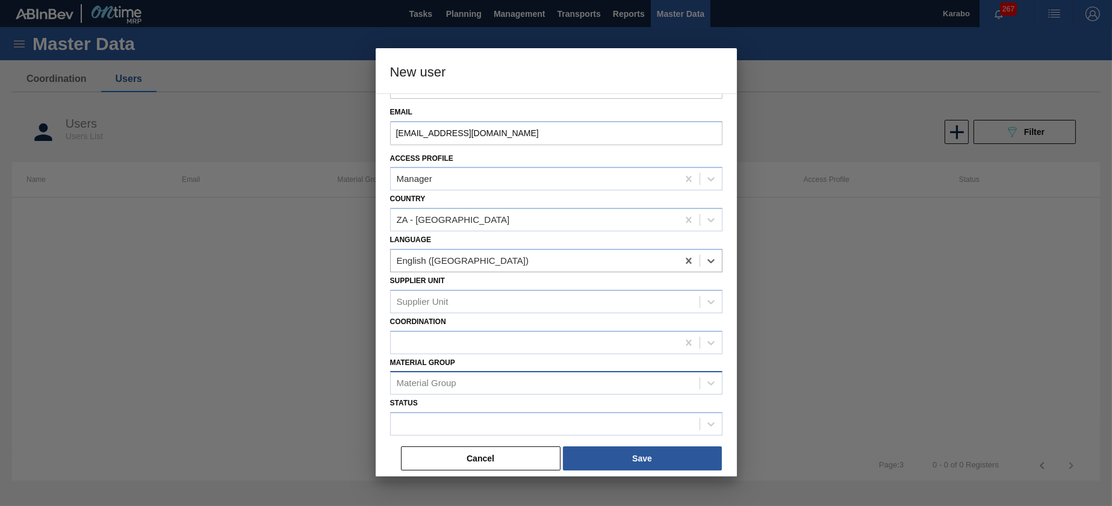
click at [504, 385] on div "Material Group" at bounding box center [545, 383] width 309 height 17
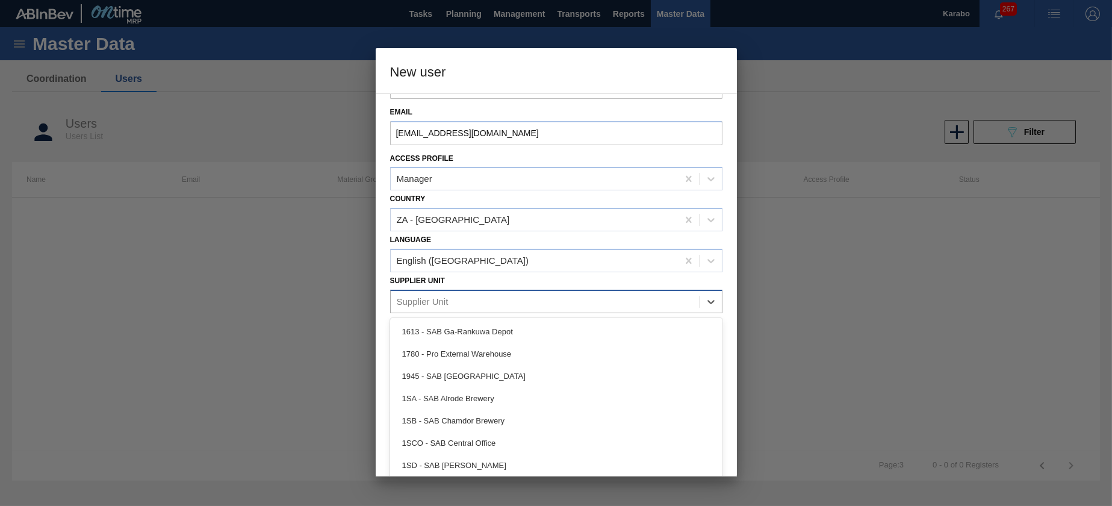
click at [490, 300] on div "Supplier Unit" at bounding box center [545, 301] width 309 height 17
click at [547, 282] on div "Supplier Unit option 1613 - SAB Ga-Rankuwa Depot focused, 1 of 11. 11 results a…" at bounding box center [556, 292] width 332 height 41
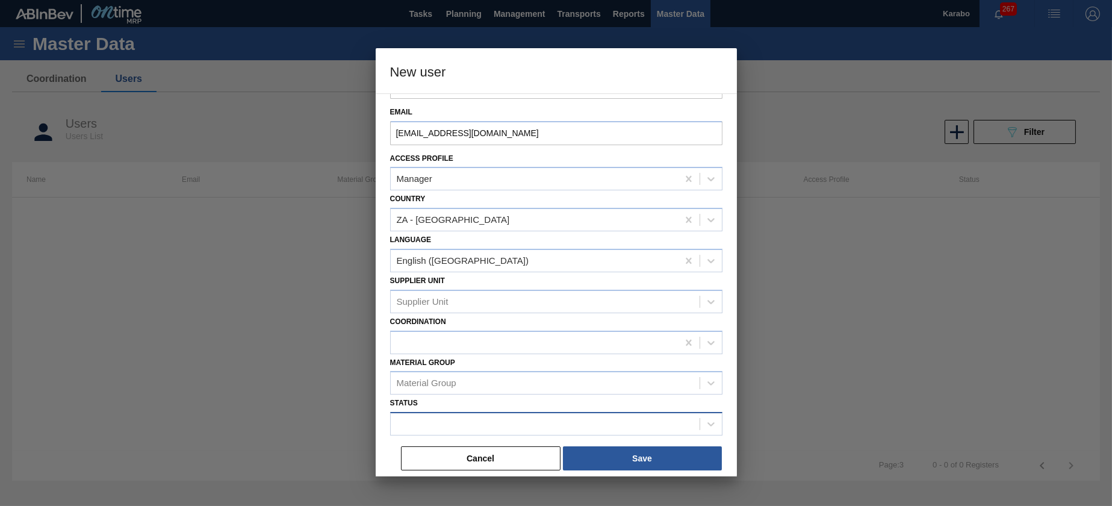
click at [528, 428] on div at bounding box center [545, 424] width 309 height 17
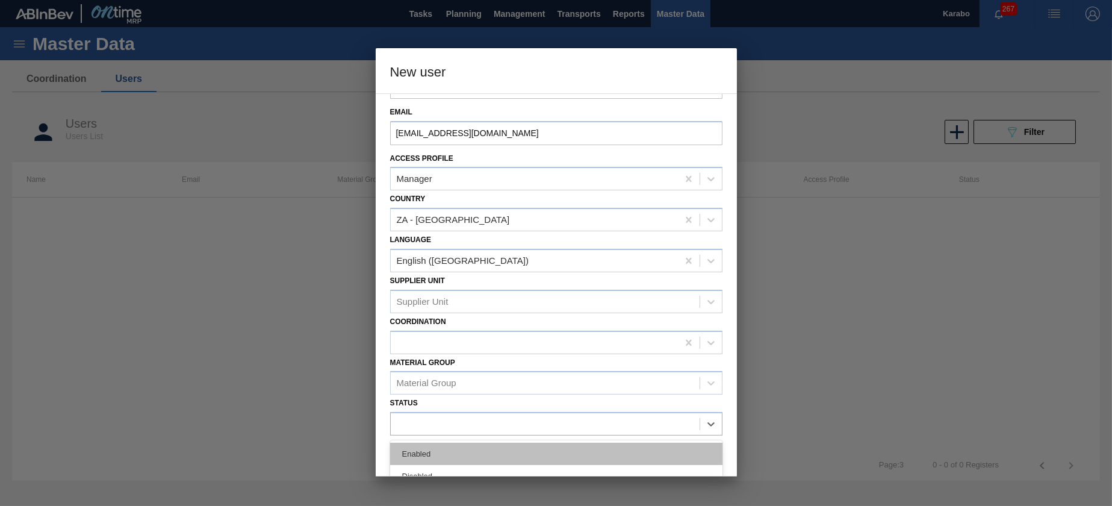
click at [502, 454] on div "Enabled" at bounding box center [556, 454] width 332 height 22
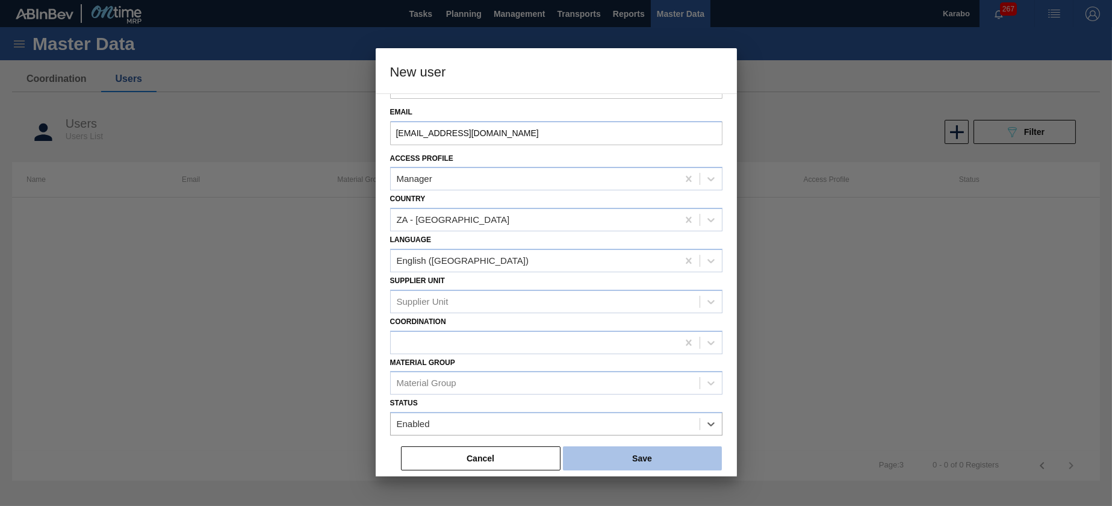
click at [609, 454] on button "Save" at bounding box center [642, 458] width 159 height 24
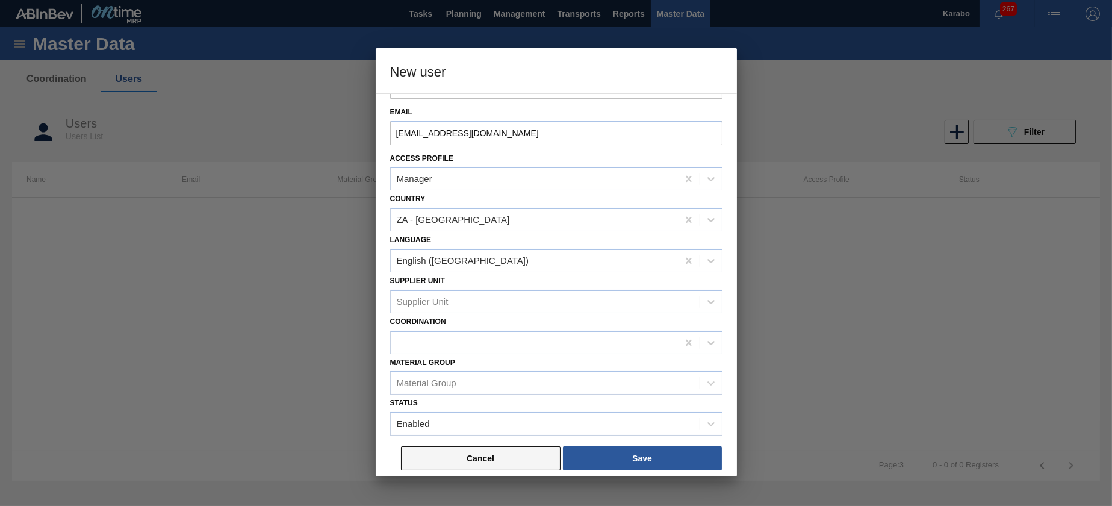
click at [534, 449] on button "Cancel" at bounding box center [481, 458] width 160 height 24
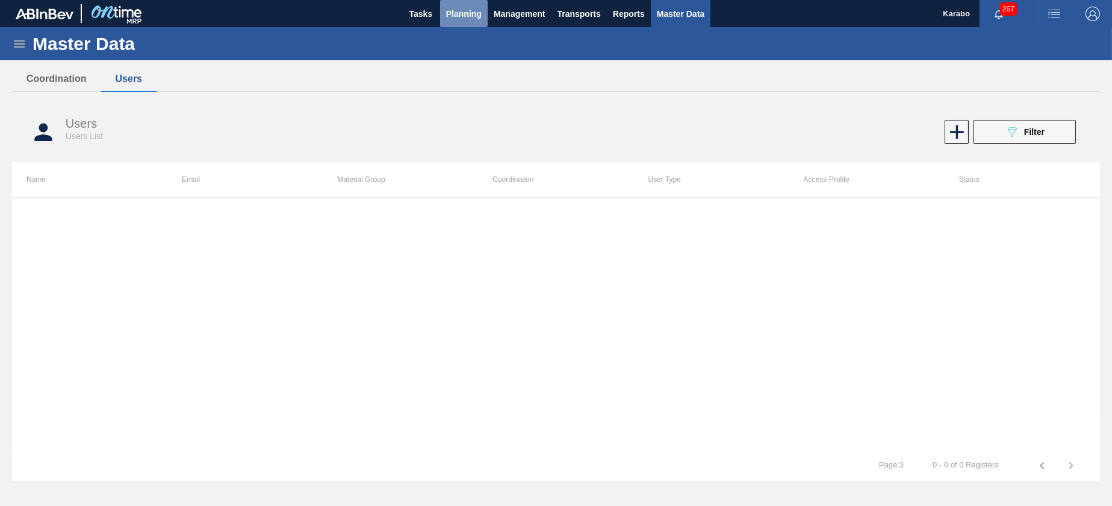
click at [470, 9] on span "Planning" at bounding box center [464, 14] width 36 height 14
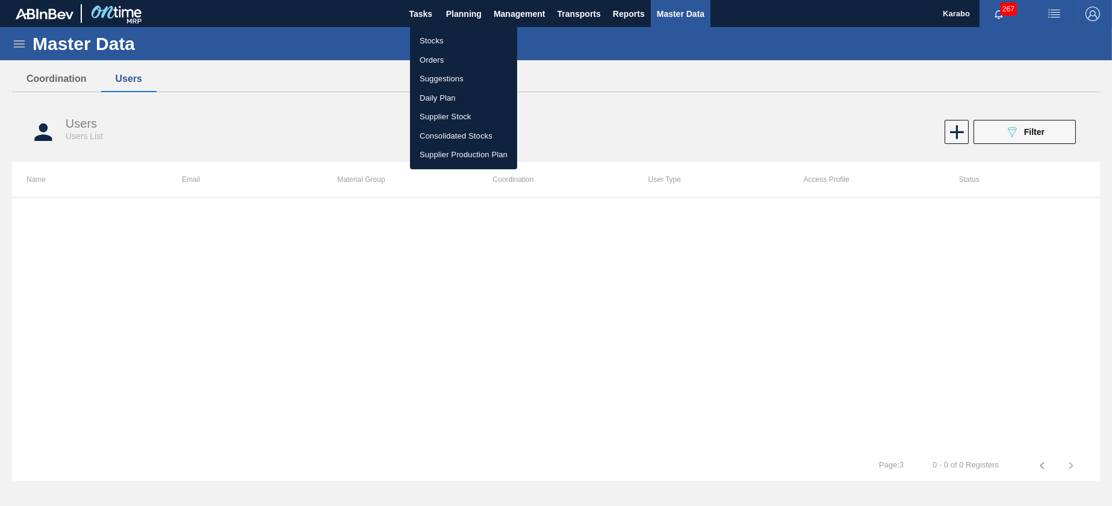
drag, startPoint x: 473, startPoint y: 37, endPoint x: 493, endPoint y: 41, distance: 20.8
click at [473, 37] on li "Stocks" at bounding box center [463, 40] width 107 height 19
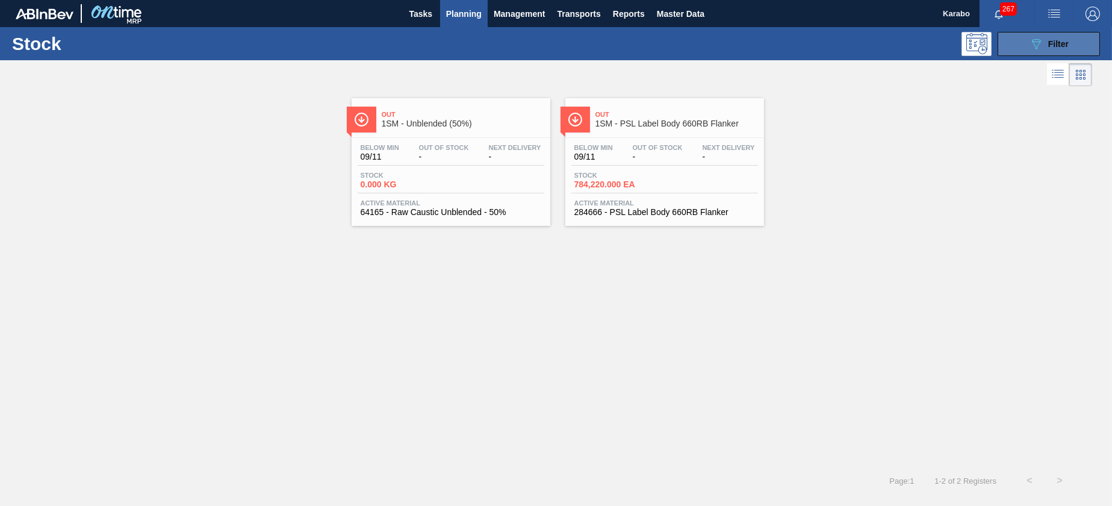
click at [1044, 39] on div "089F7B8B-B2A5-4AFE-B5C0-19BA573D28AC Filter" at bounding box center [1049, 44] width 40 height 14
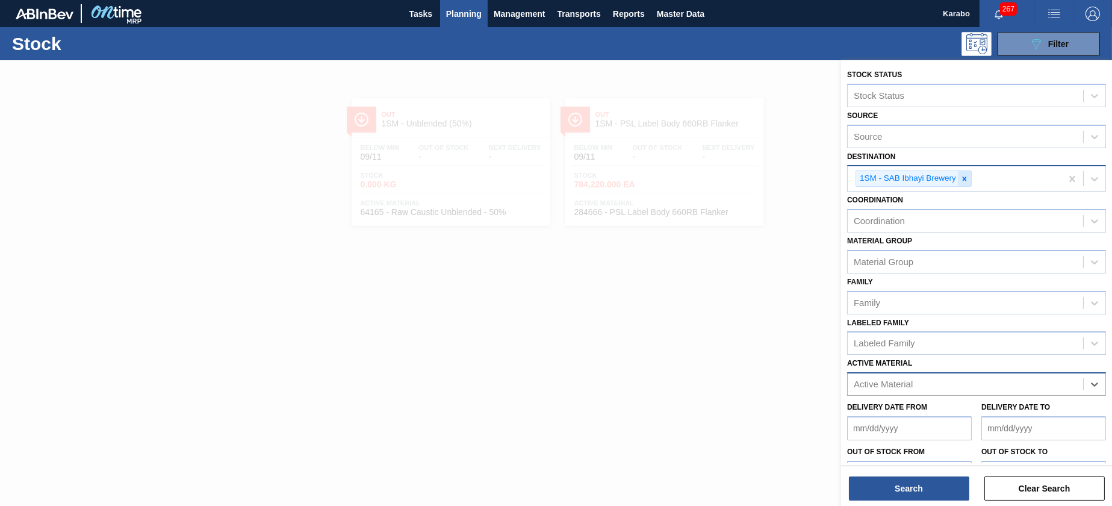
click at [968, 177] on icon at bounding box center [965, 179] width 8 height 8
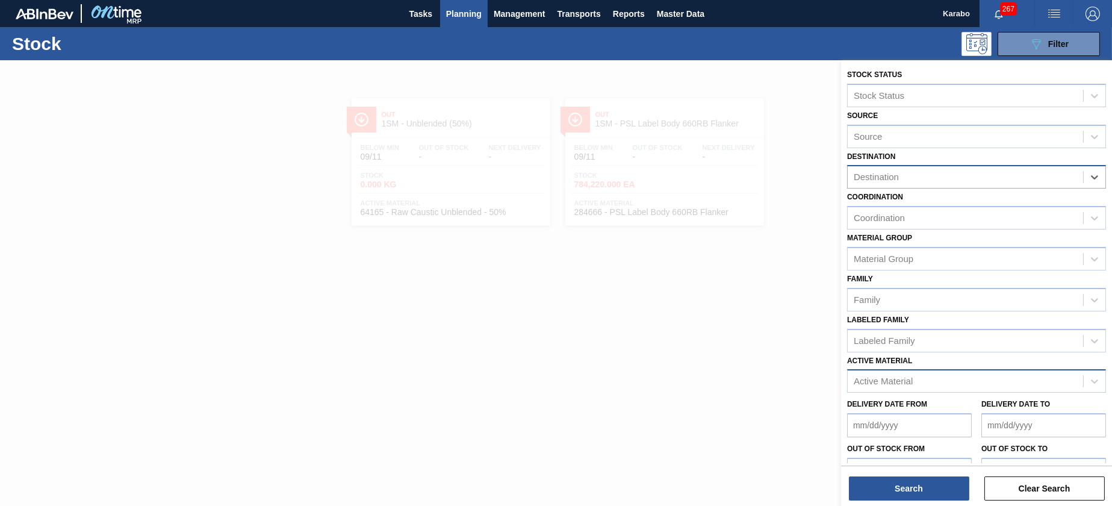
click at [926, 381] on div "Active Material" at bounding box center [965, 381] width 235 height 17
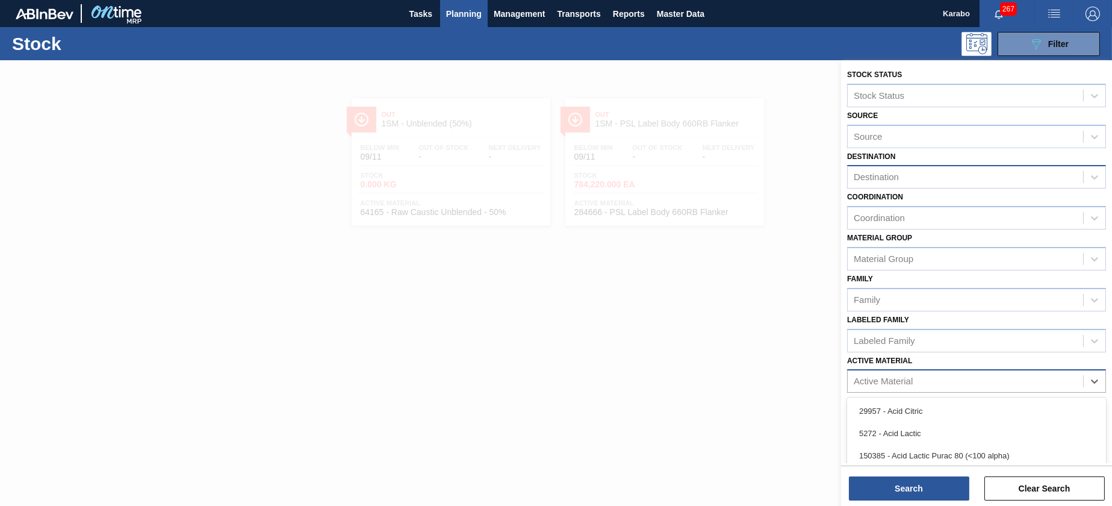
paste Material "285323"
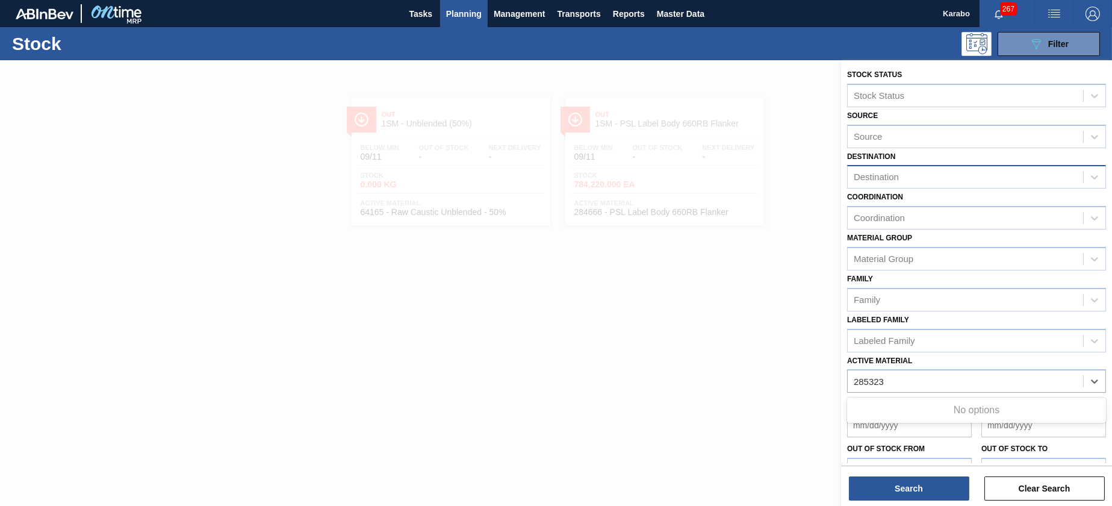
type Material "28532"
paste Material "285322"
type Material "285322"
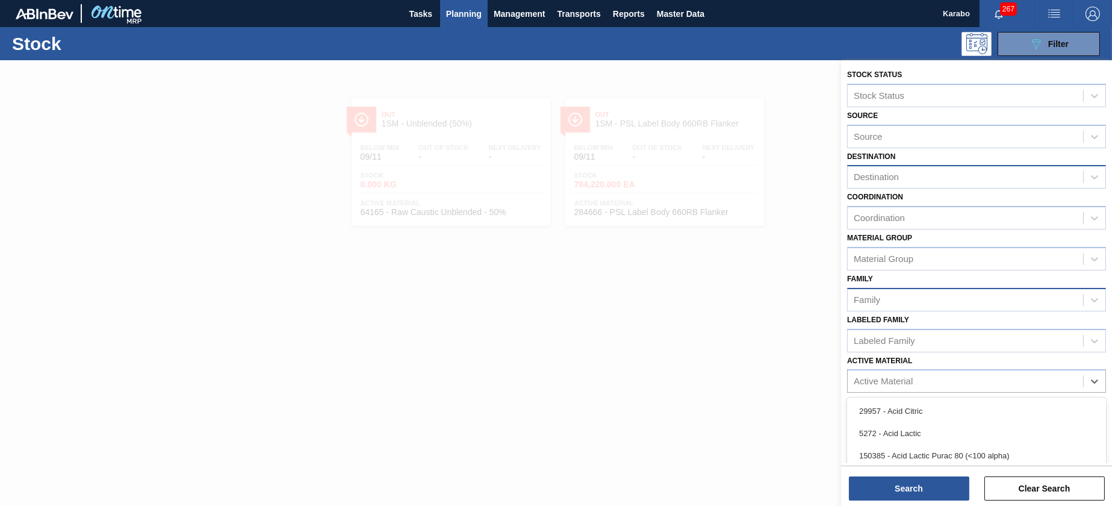
paste Material "285325"
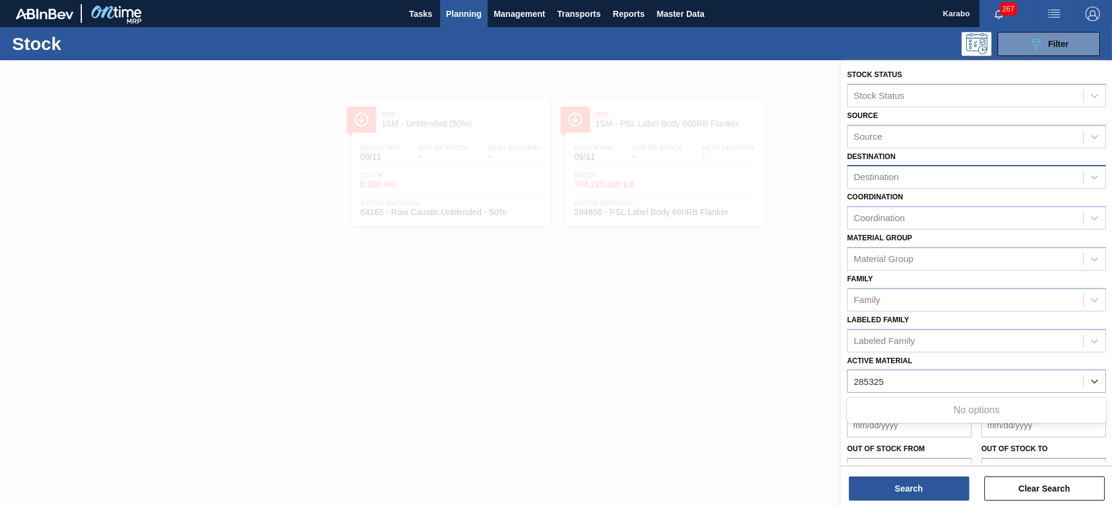
type Material "28532"
click at [457, 15] on span "Planning" at bounding box center [464, 14] width 36 height 14
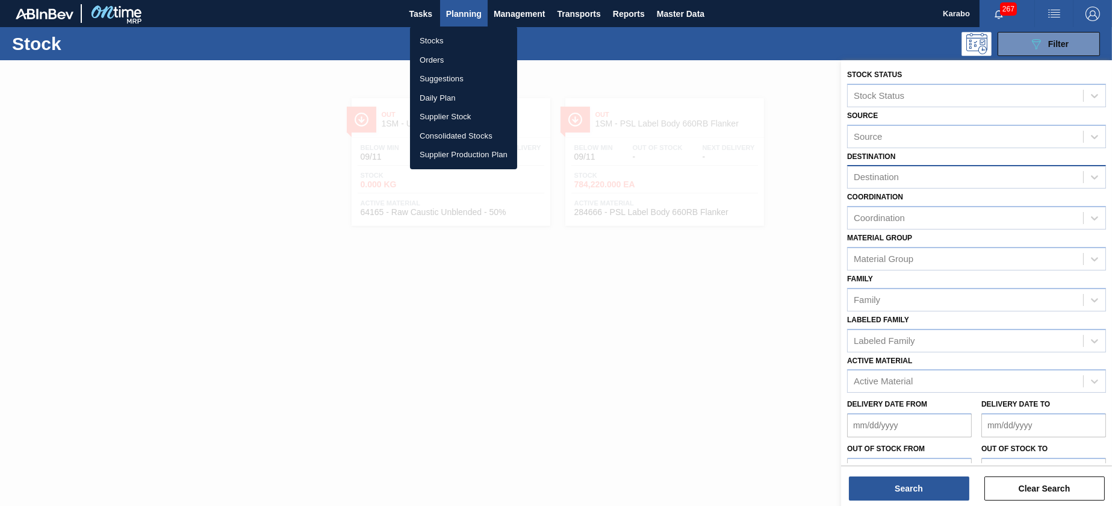
click at [455, 55] on li "Orders" at bounding box center [463, 60] width 107 height 19
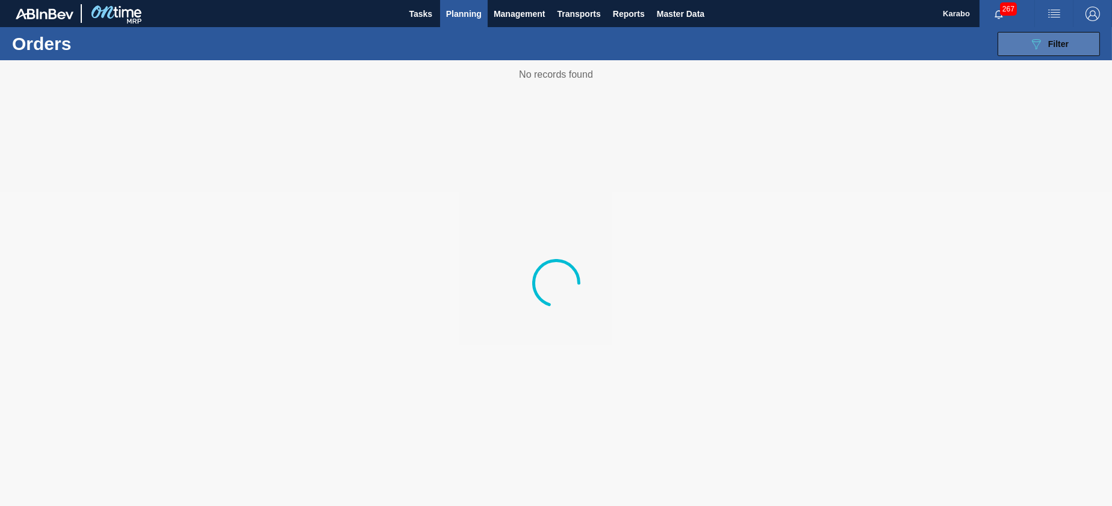
click at [1039, 42] on icon "089F7B8B-B2A5-4AFE-B5C0-19BA573D28AC" at bounding box center [1036, 44] width 14 height 14
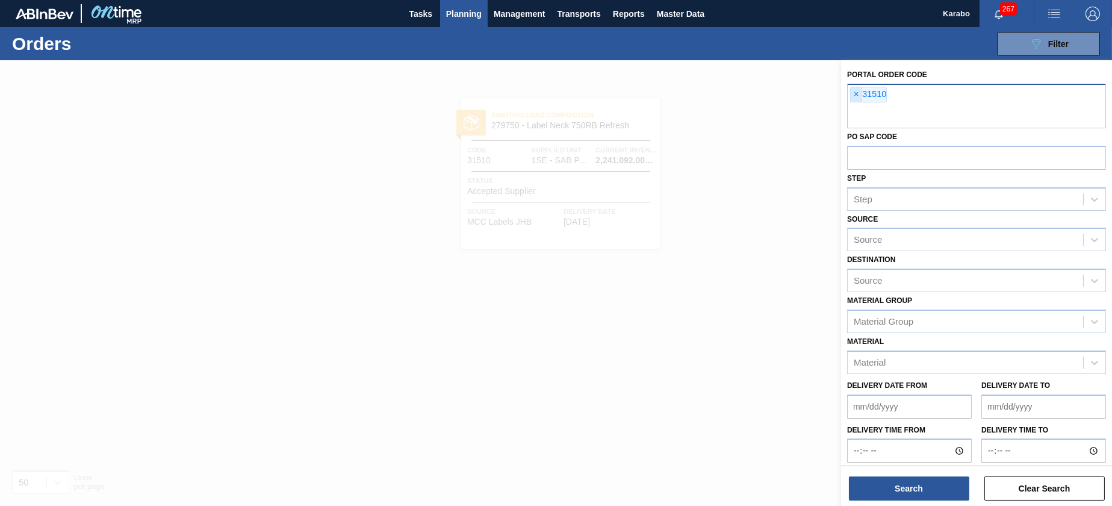
click at [853, 95] on span "×" at bounding box center [856, 94] width 11 height 14
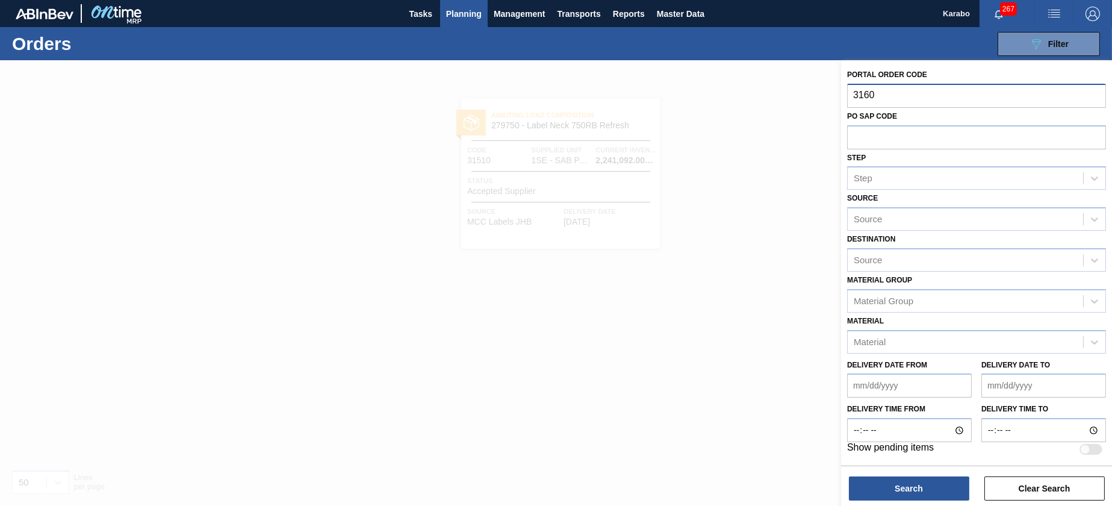
type input "31602"
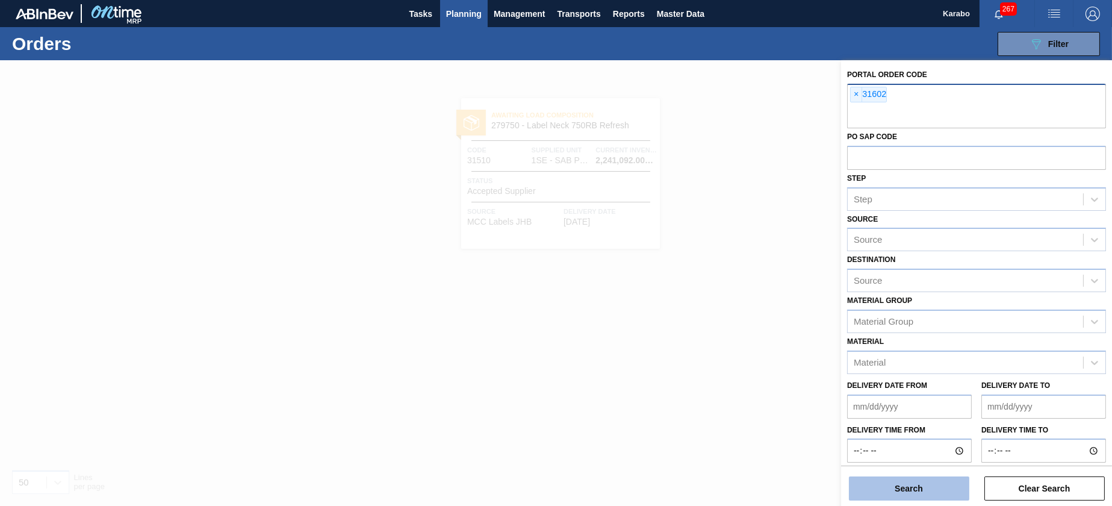
click at [923, 493] on button "Search" at bounding box center [909, 488] width 120 height 24
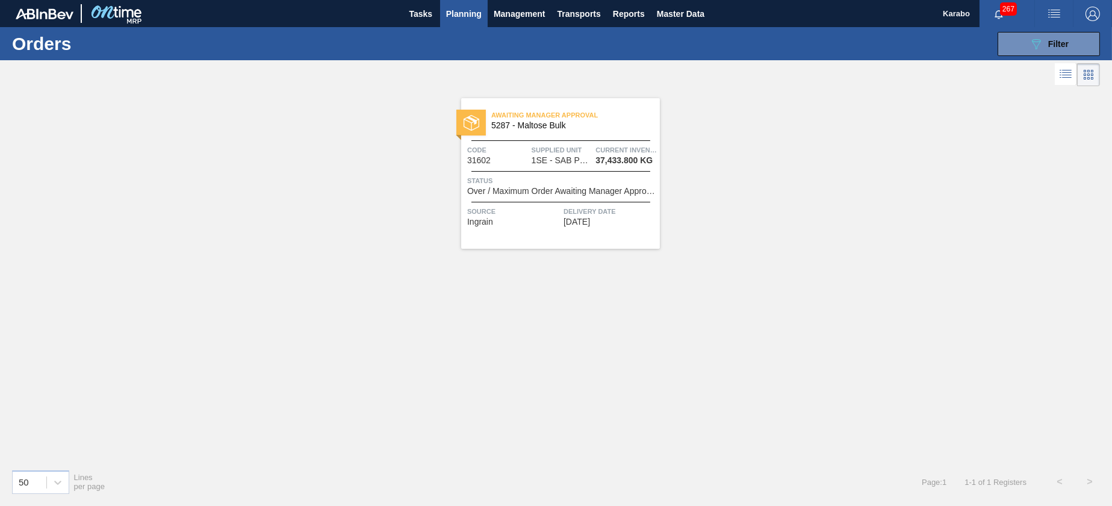
click at [532, 238] on div "Awaiting Manager Approval 5287 - Maltose Bulk Code 31602 Supplied Unit 1SE - SA…" at bounding box center [560, 173] width 199 height 151
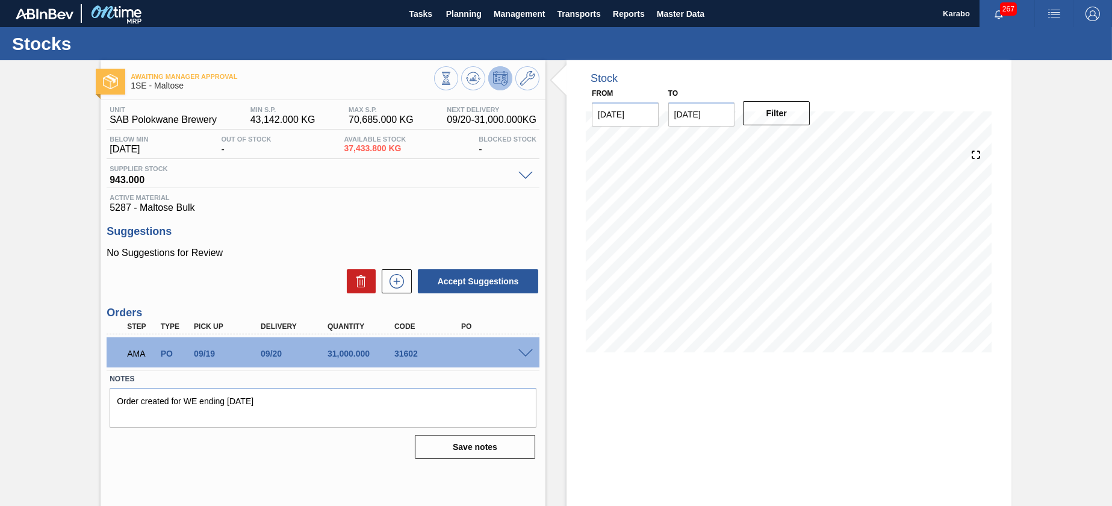
click at [523, 354] on span at bounding box center [526, 353] width 14 height 9
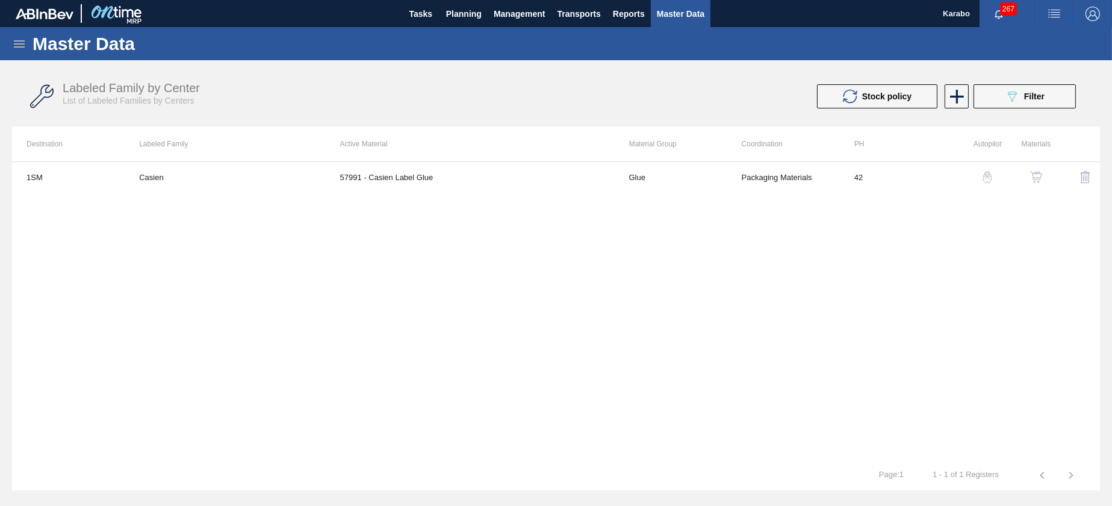
click at [17, 42] on icon at bounding box center [19, 44] width 14 height 14
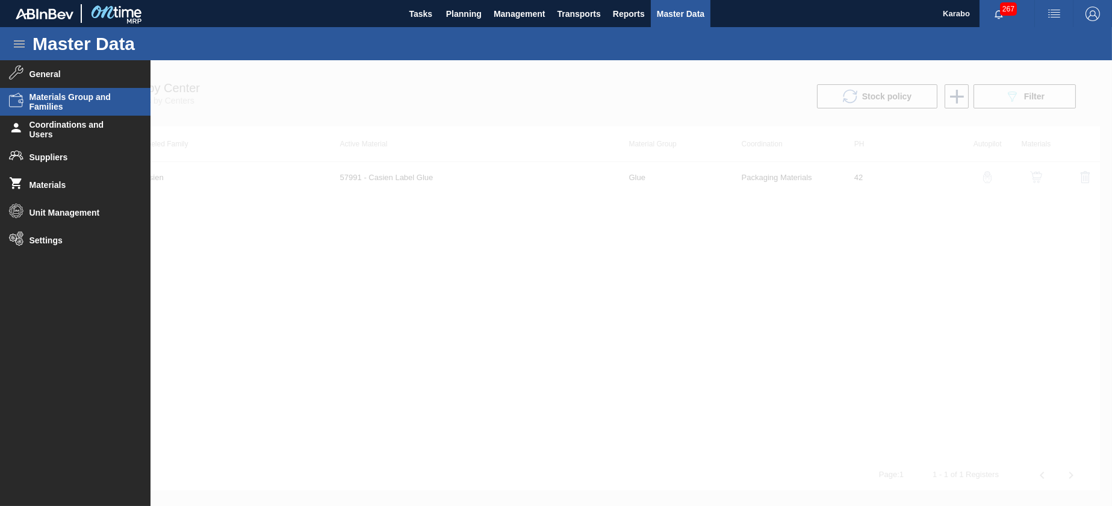
click at [33, 107] on span "Materials Group and Families" at bounding box center [79, 101] width 99 height 19
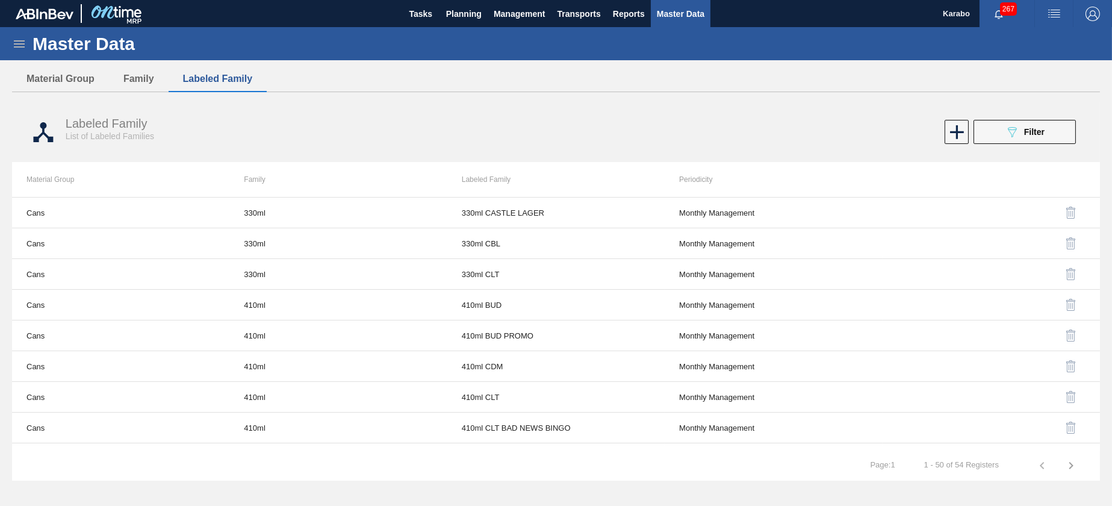
click at [25, 52] on div "Master Data" at bounding box center [556, 43] width 1112 height 33
click at [22, 49] on icon at bounding box center [19, 44] width 14 height 14
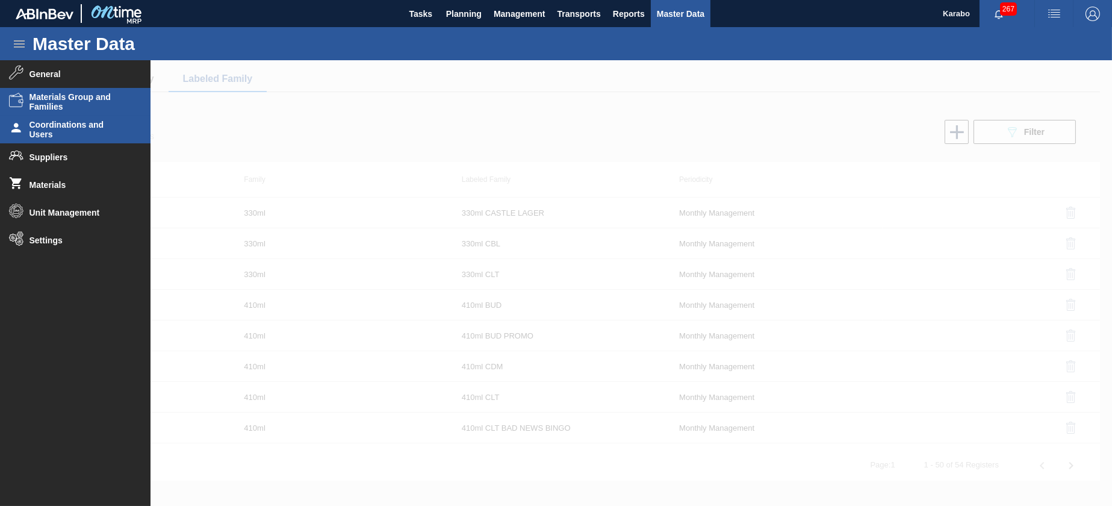
click at [51, 120] on span "Coordinations and Users" at bounding box center [79, 129] width 99 height 19
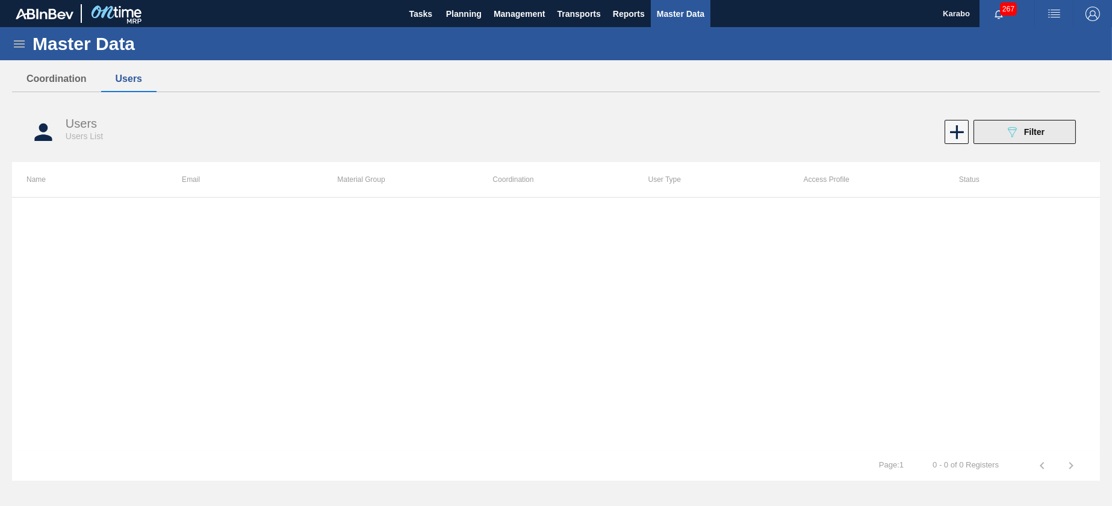
click at [1009, 132] on icon "089F7B8B-B2A5-4AFE-B5C0-19BA573D28AC" at bounding box center [1012, 132] width 14 height 14
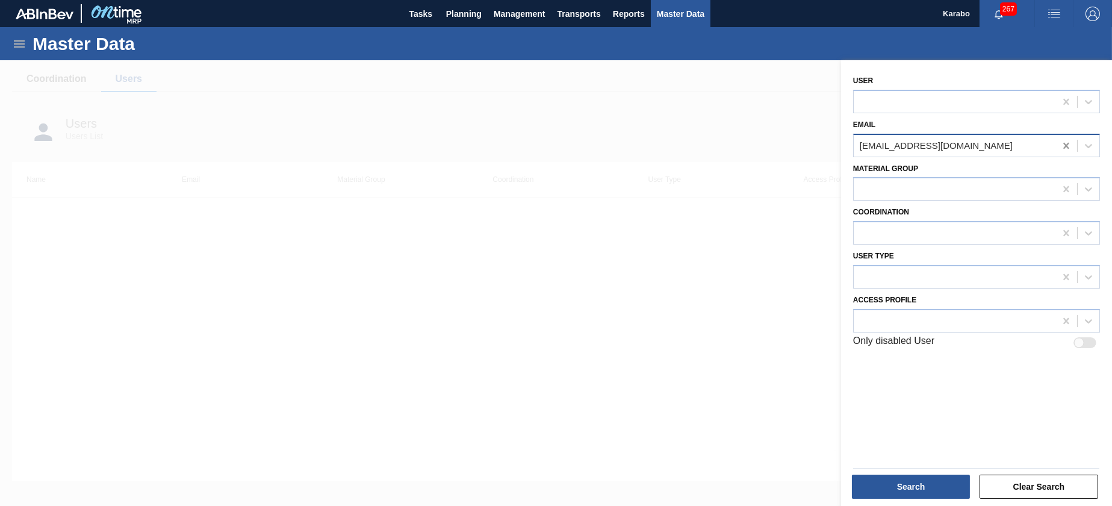
click at [1066, 146] on icon at bounding box center [1066, 145] width 5 height 6
click at [973, 320] on div at bounding box center [955, 320] width 202 height 17
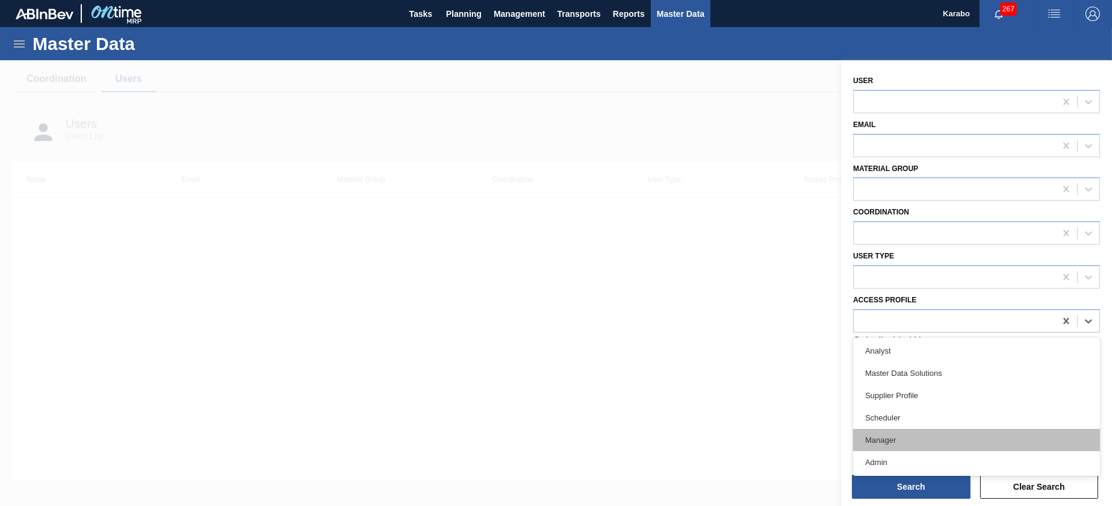
click at [935, 432] on div "Manager" at bounding box center [976, 440] width 247 height 22
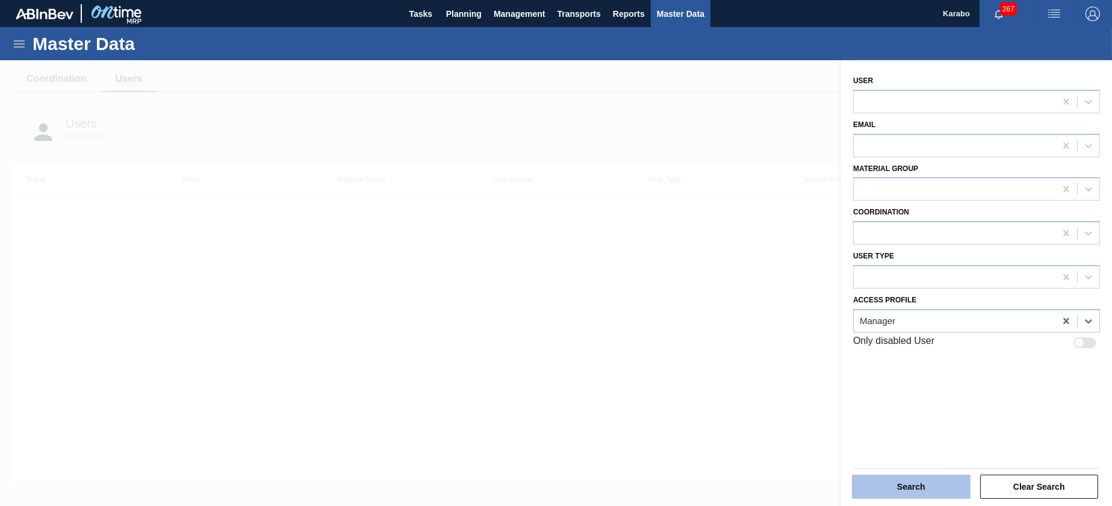
click at [928, 483] on button "Search" at bounding box center [911, 487] width 119 height 24
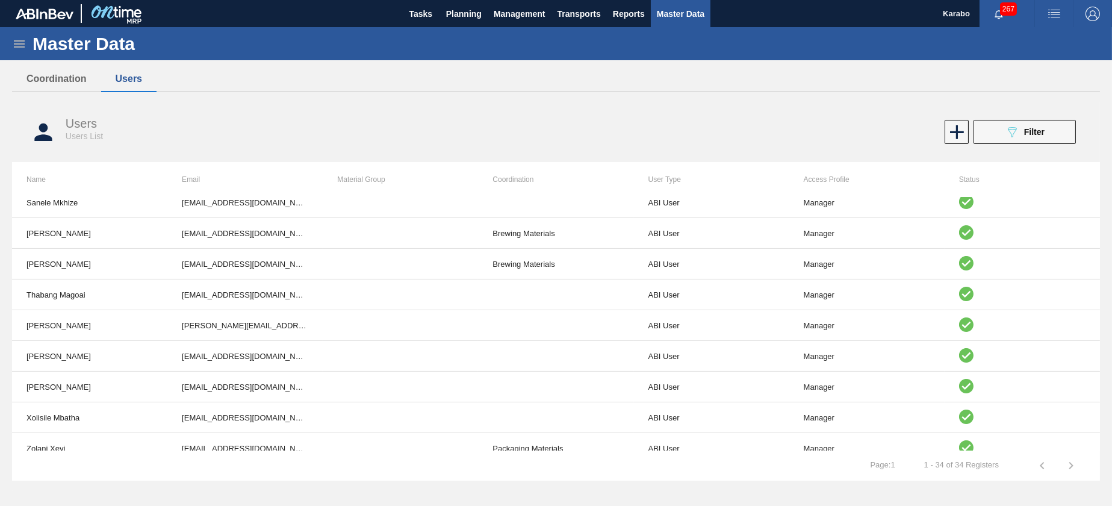
scroll to position [789, 0]
